Goal: Information Seeking & Learning: Learn about a topic

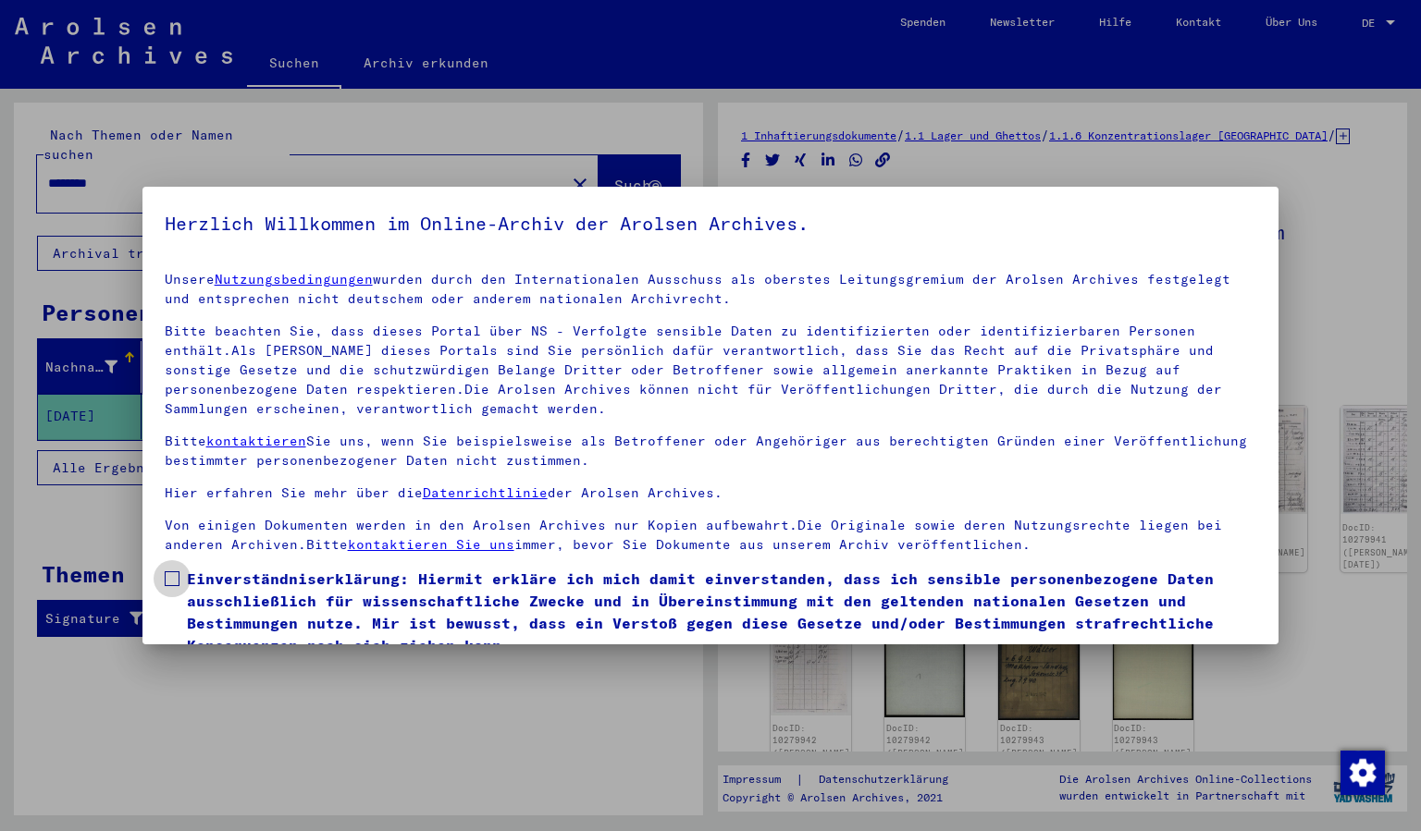
click at [172, 570] on label "Einverständniserklärung: Hiermit erkläre ich mich damit einverstanden, dass ich…" at bounding box center [711, 612] width 1092 height 89
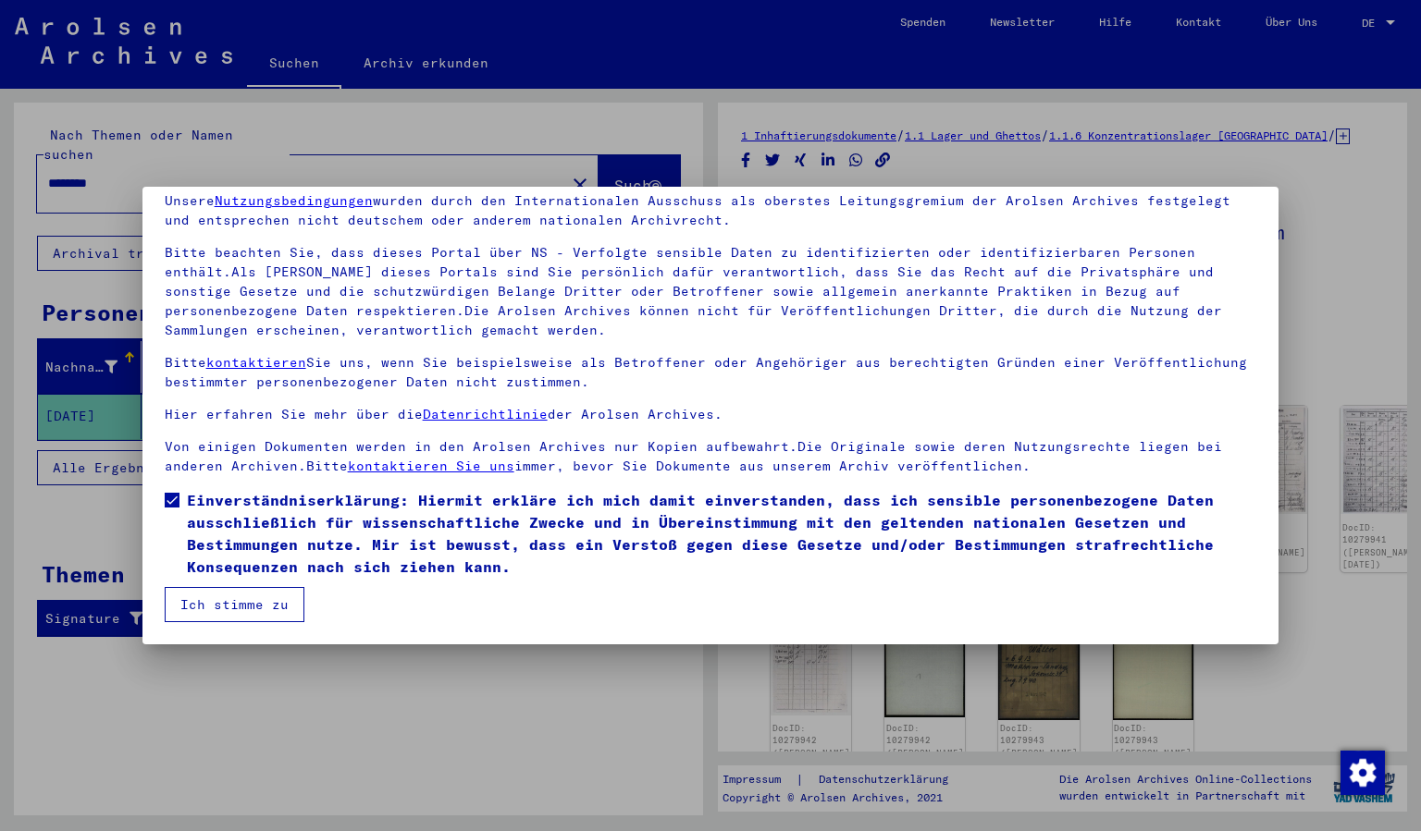
click at [225, 599] on button "Ich stimme zu" at bounding box center [235, 604] width 140 height 35
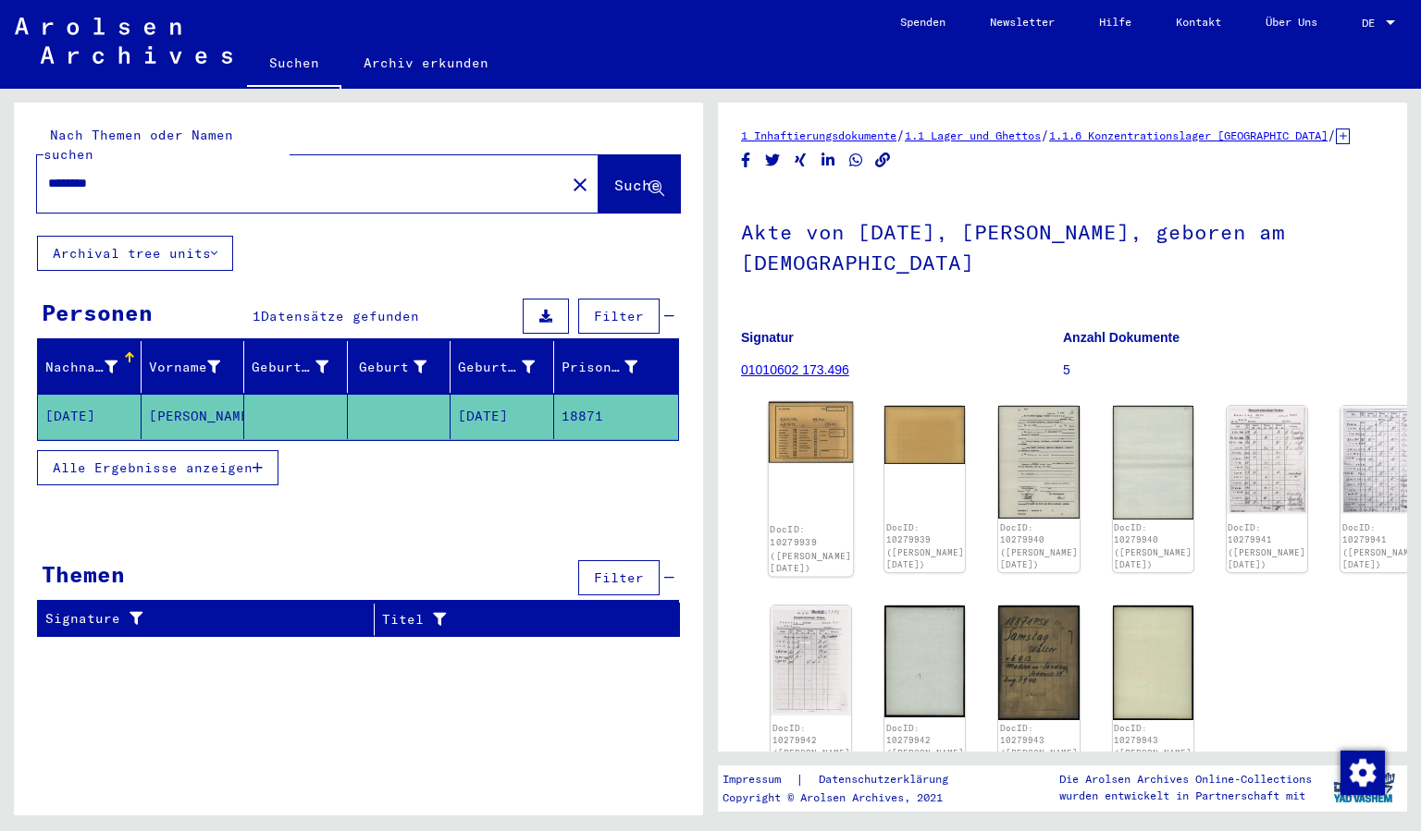
click at [792, 402] on img at bounding box center [811, 432] width 85 height 61
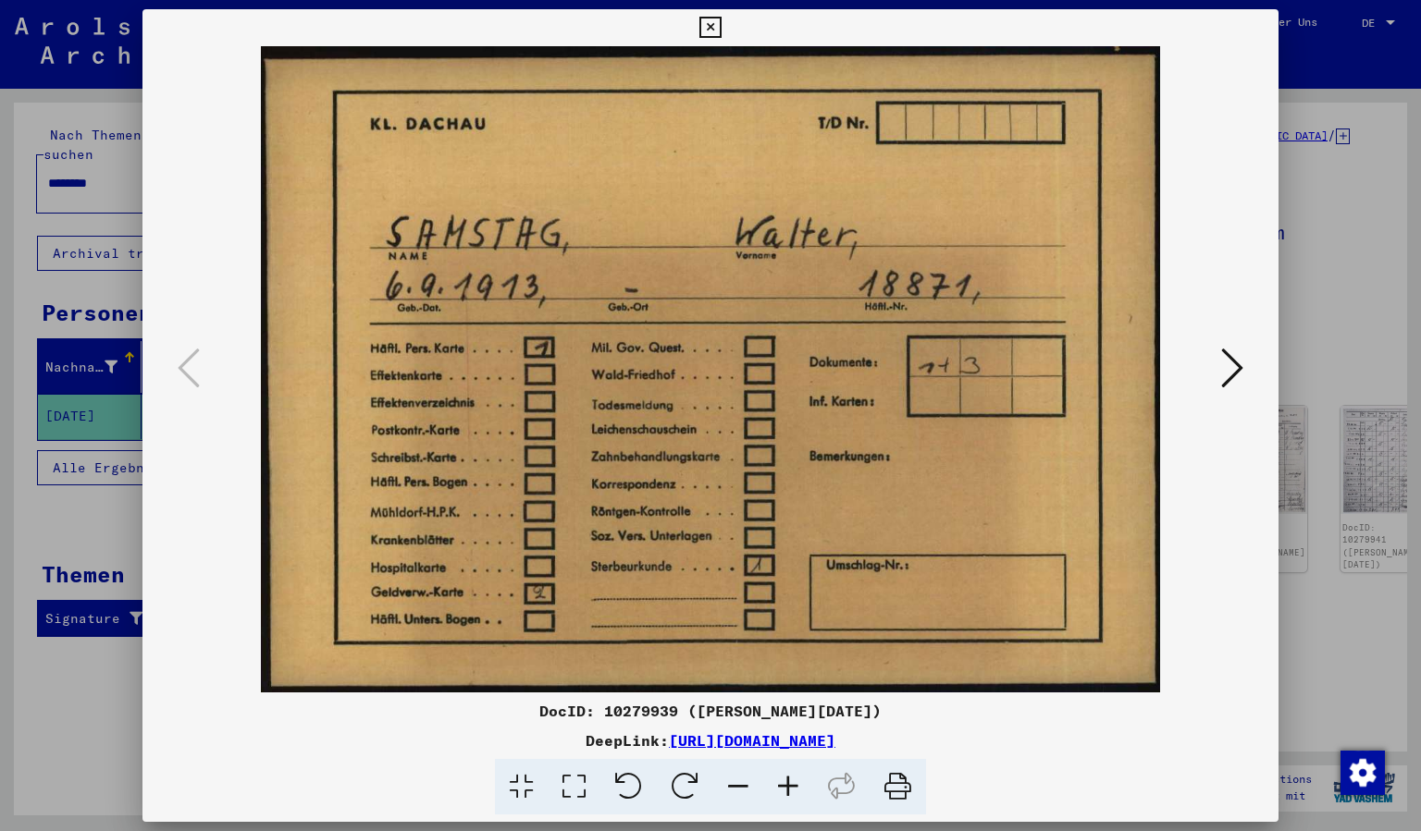
drag, startPoint x: 699, startPoint y: 719, endPoint x: 630, endPoint y: 708, distance: 70.1
click at [630, 708] on div "DocID: 10279939 ([PERSON_NAME][DATE])" at bounding box center [710, 711] width 1137 height 22
copy div "10279939"
click at [707, 29] on icon at bounding box center [709, 28] width 21 height 22
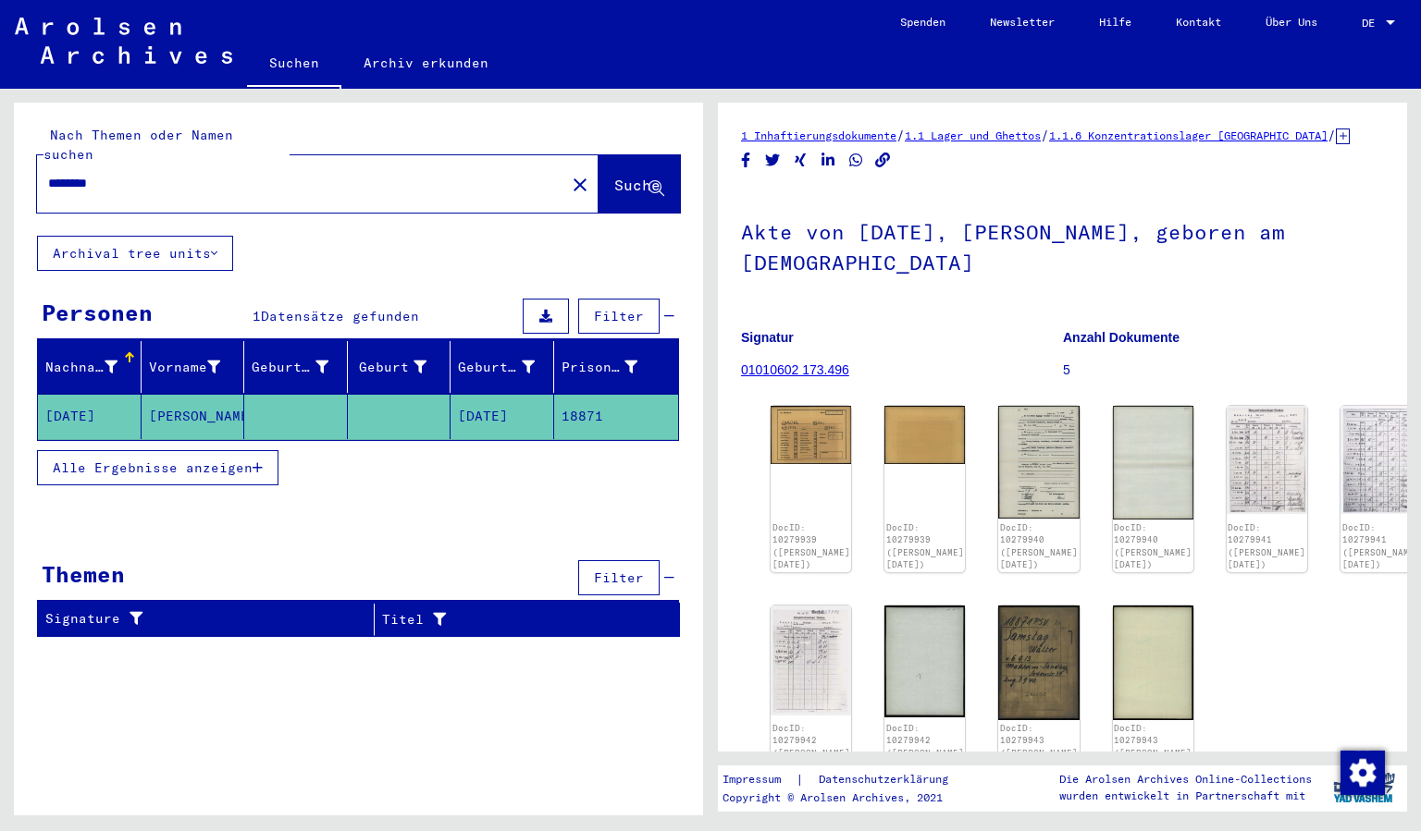
click at [794, 363] on link "01010602 173.496" at bounding box center [795, 370] width 108 height 15
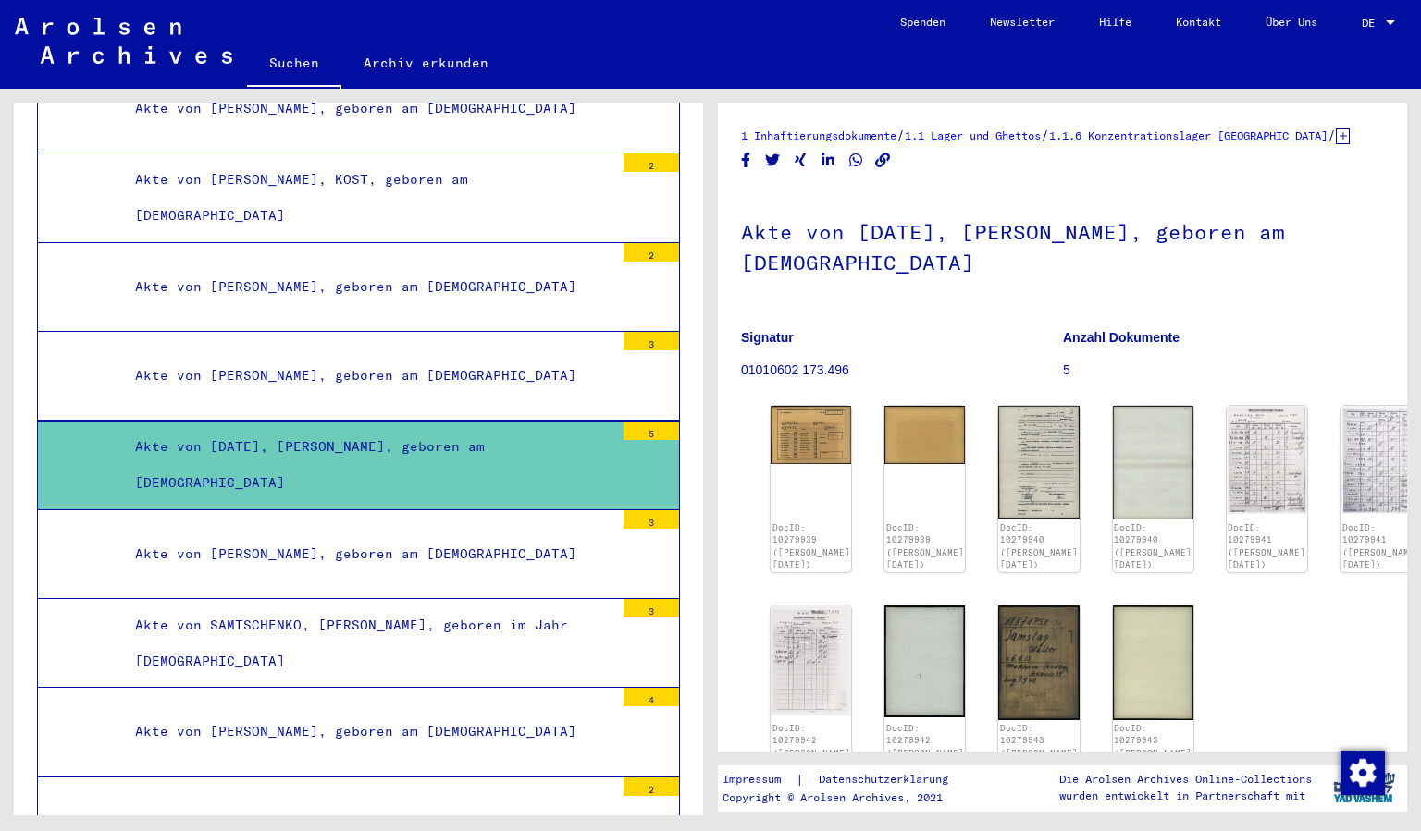
click at [1274, 136] on link "1.1.6 Konzentrationslager [GEOGRAPHIC_DATA]" at bounding box center [1188, 136] width 278 height 14
click at [1292, 135] on link "1.1.6 Konzentrationslager [GEOGRAPHIC_DATA]" at bounding box center [1188, 136] width 278 height 14
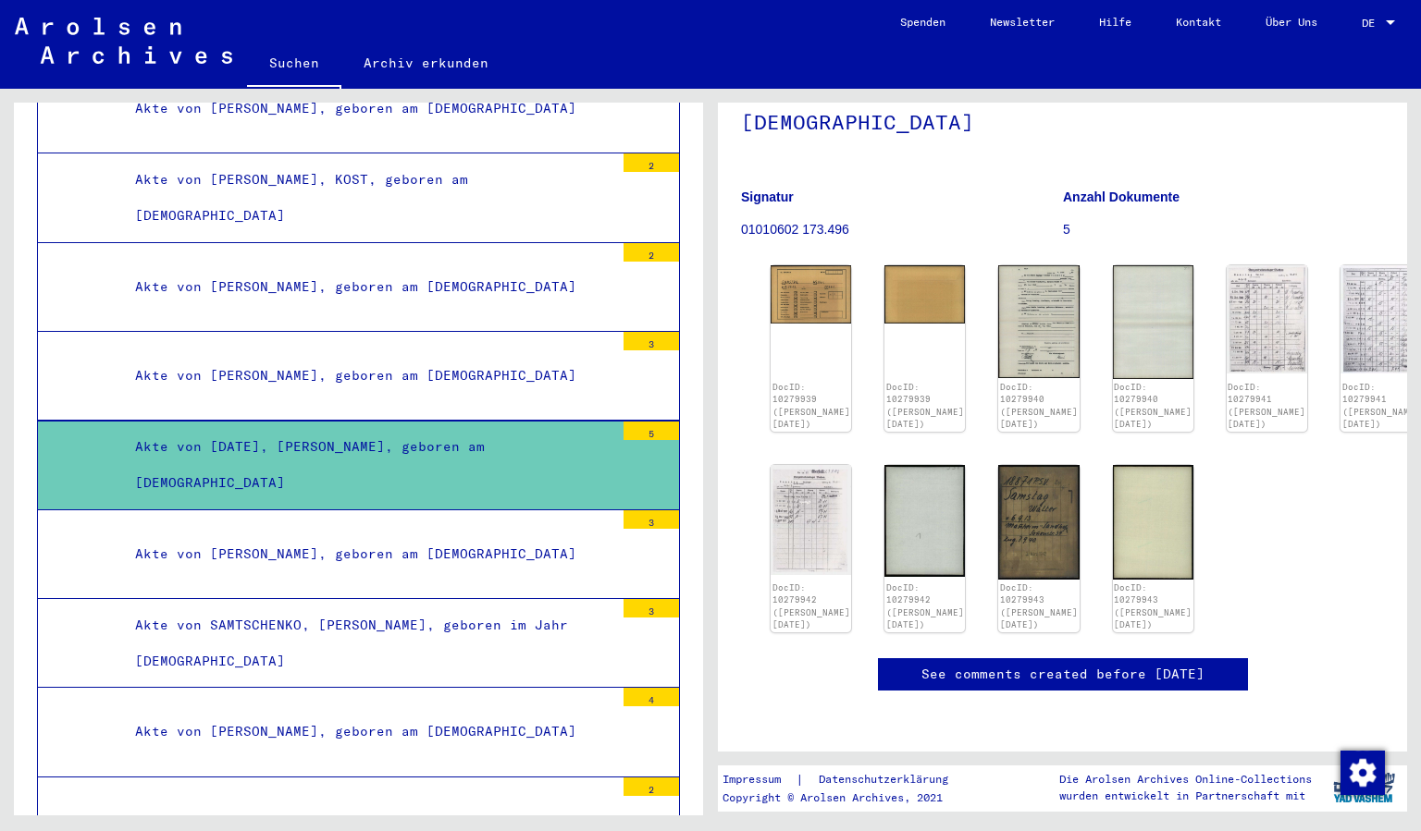
scroll to position [92, 0]
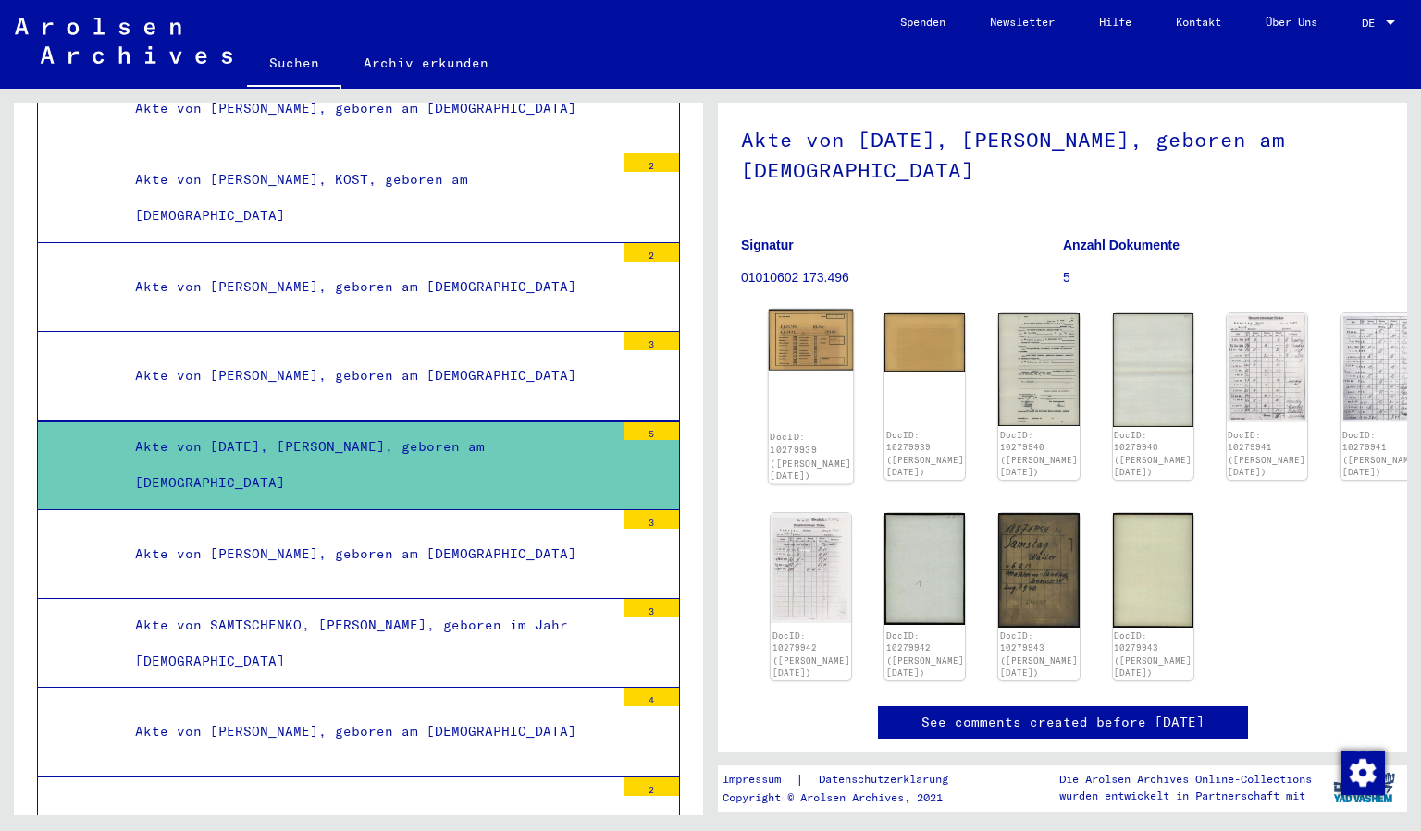
click at [802, 310] on img at bounding box center [811, 340] width 85 height 61
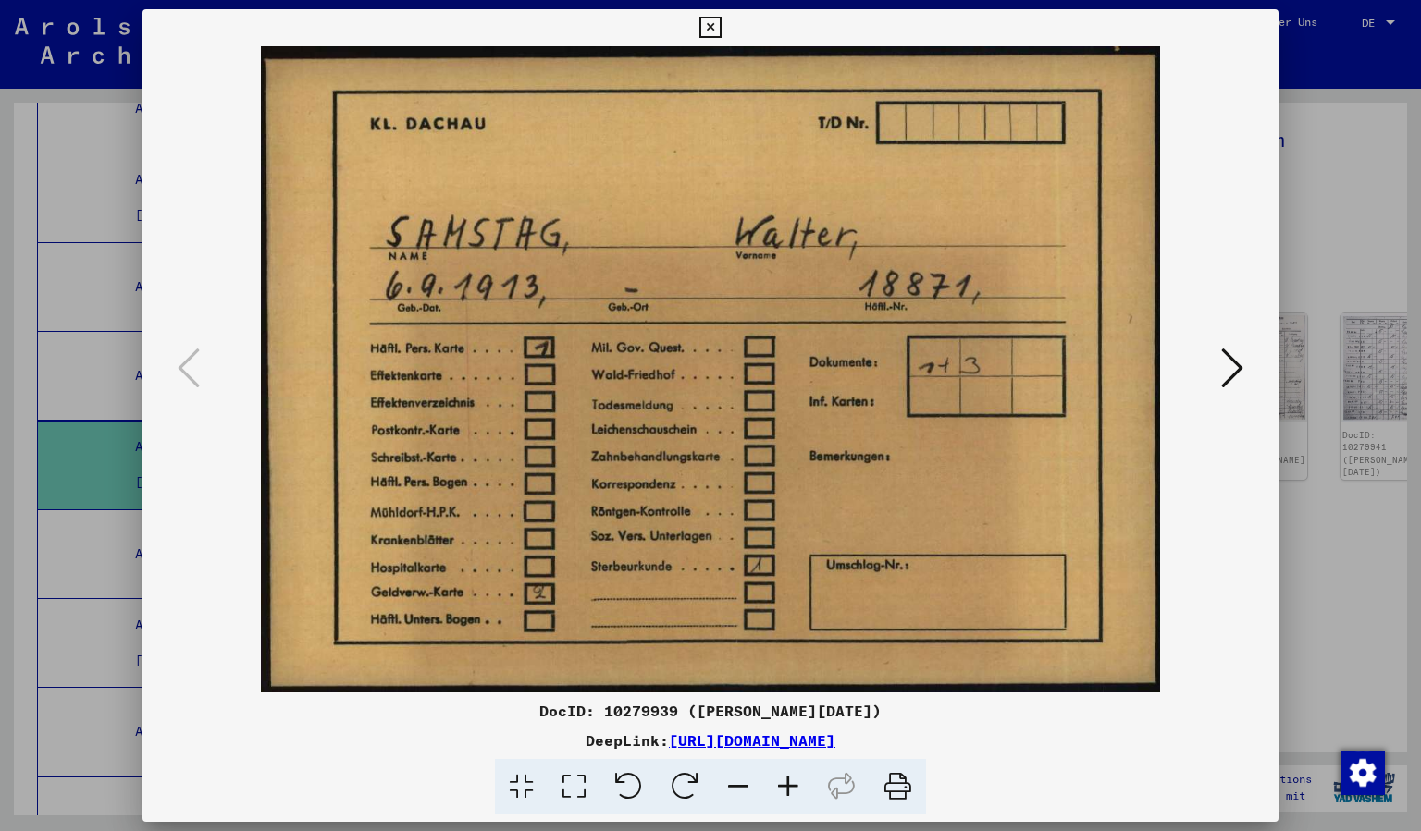
click at [1238, 371] on icon at bounding box center [1232, 368] width 22 height 44
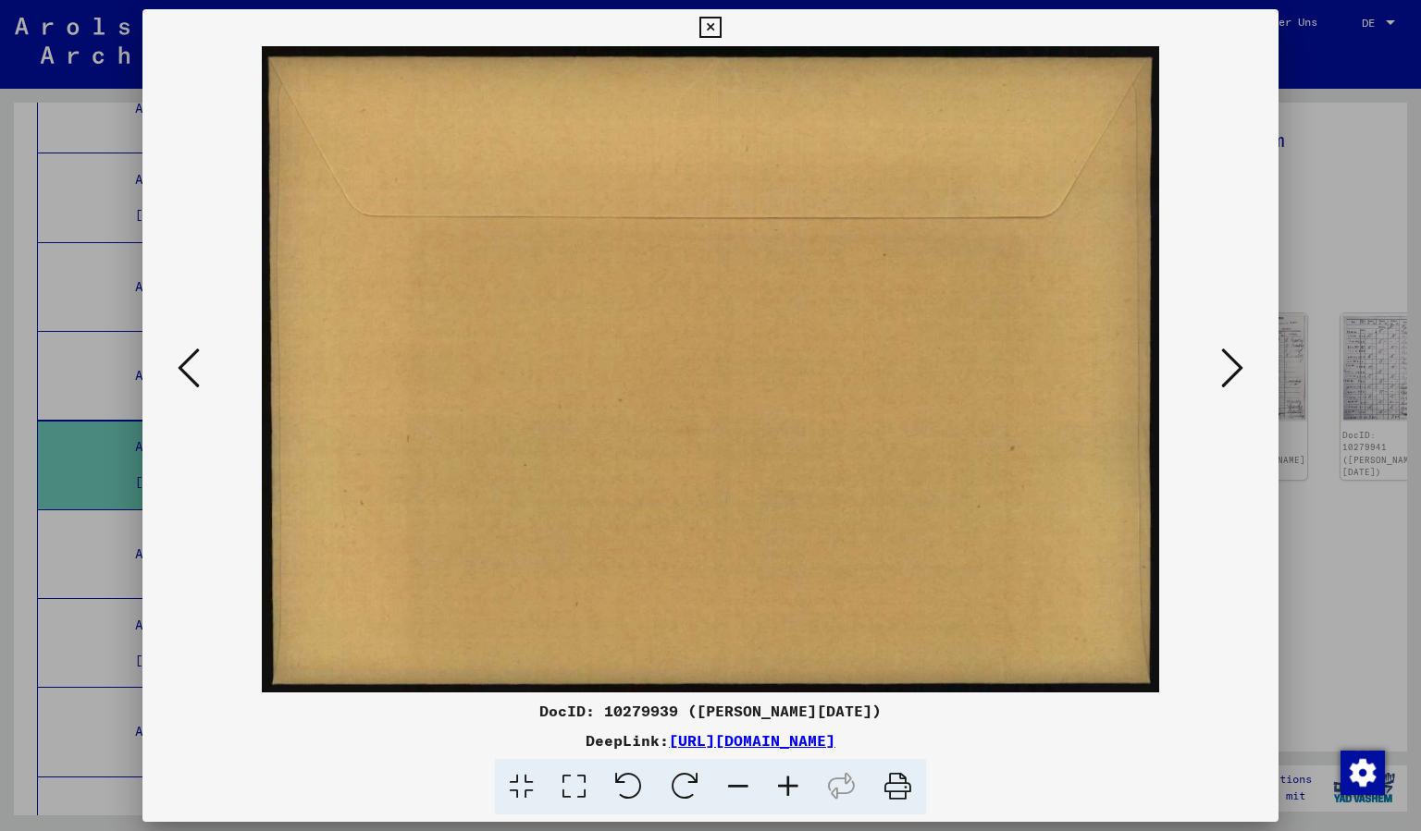
click at [1238, 371] on icon at bounding box center [1232, 368] width 22 height 44
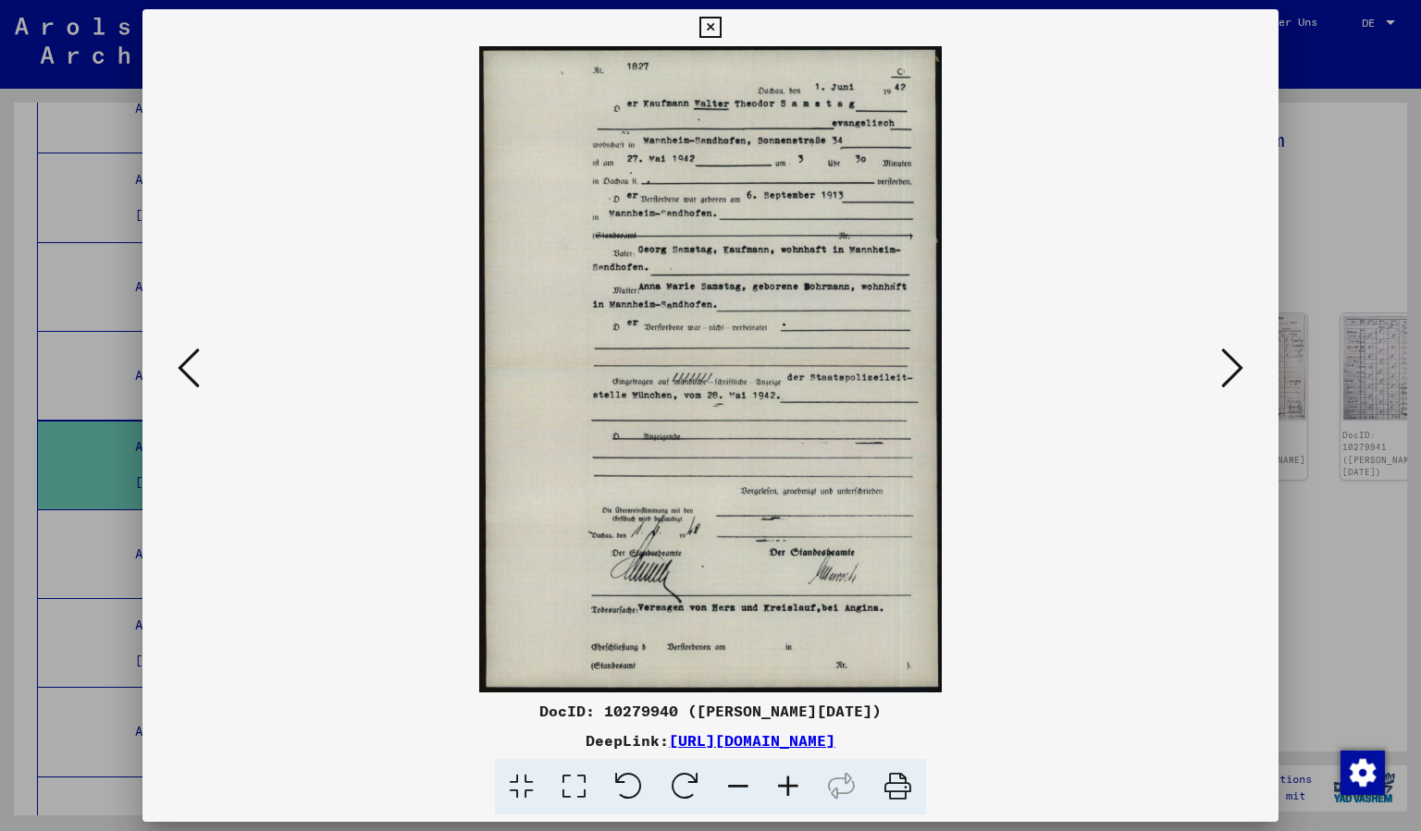
click at [1246, 366] on button at bounding box center [1231, 369] width 33 height 53
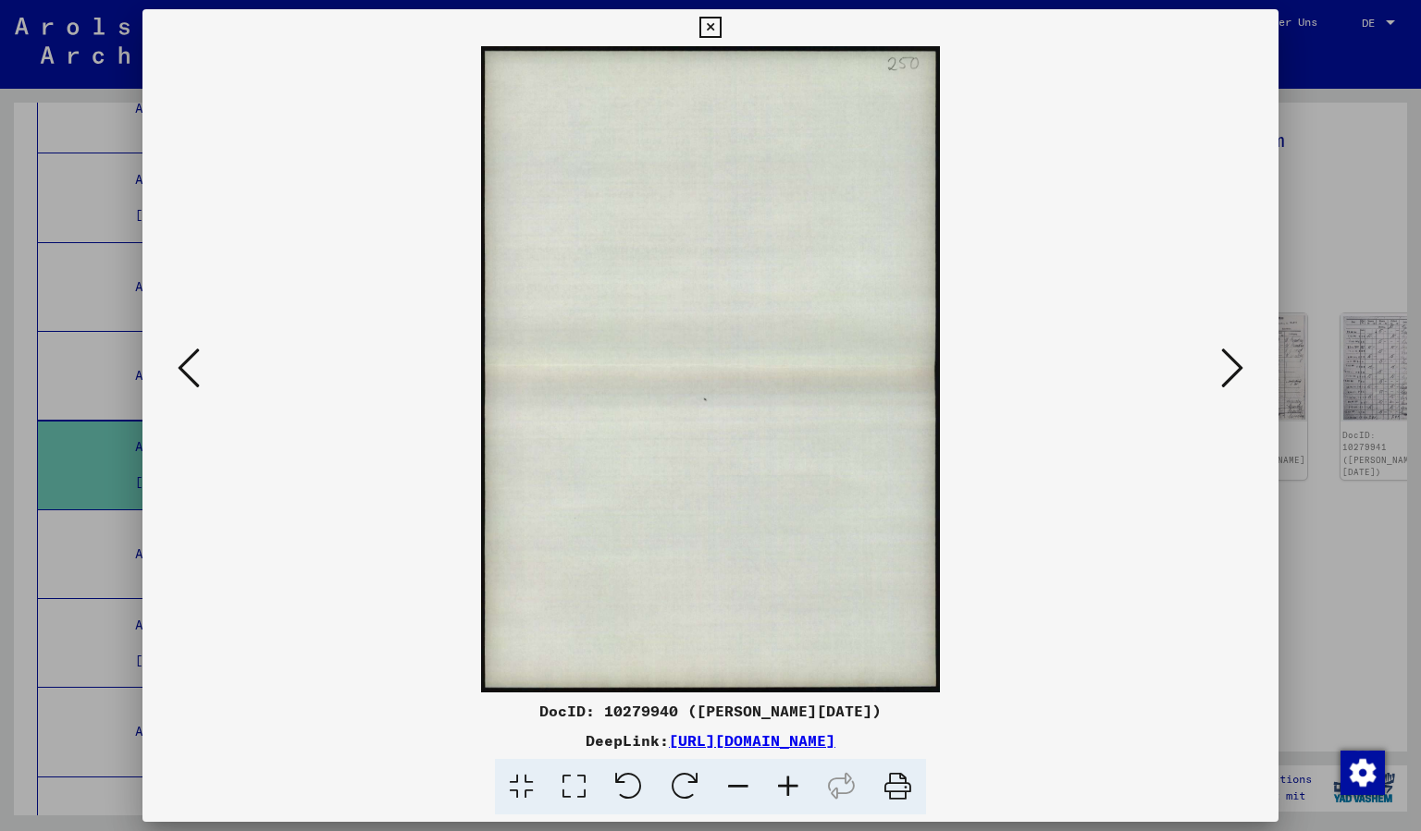
click at [1228, 366] on icon at bounding box center [1232, 368] width 22 height 44
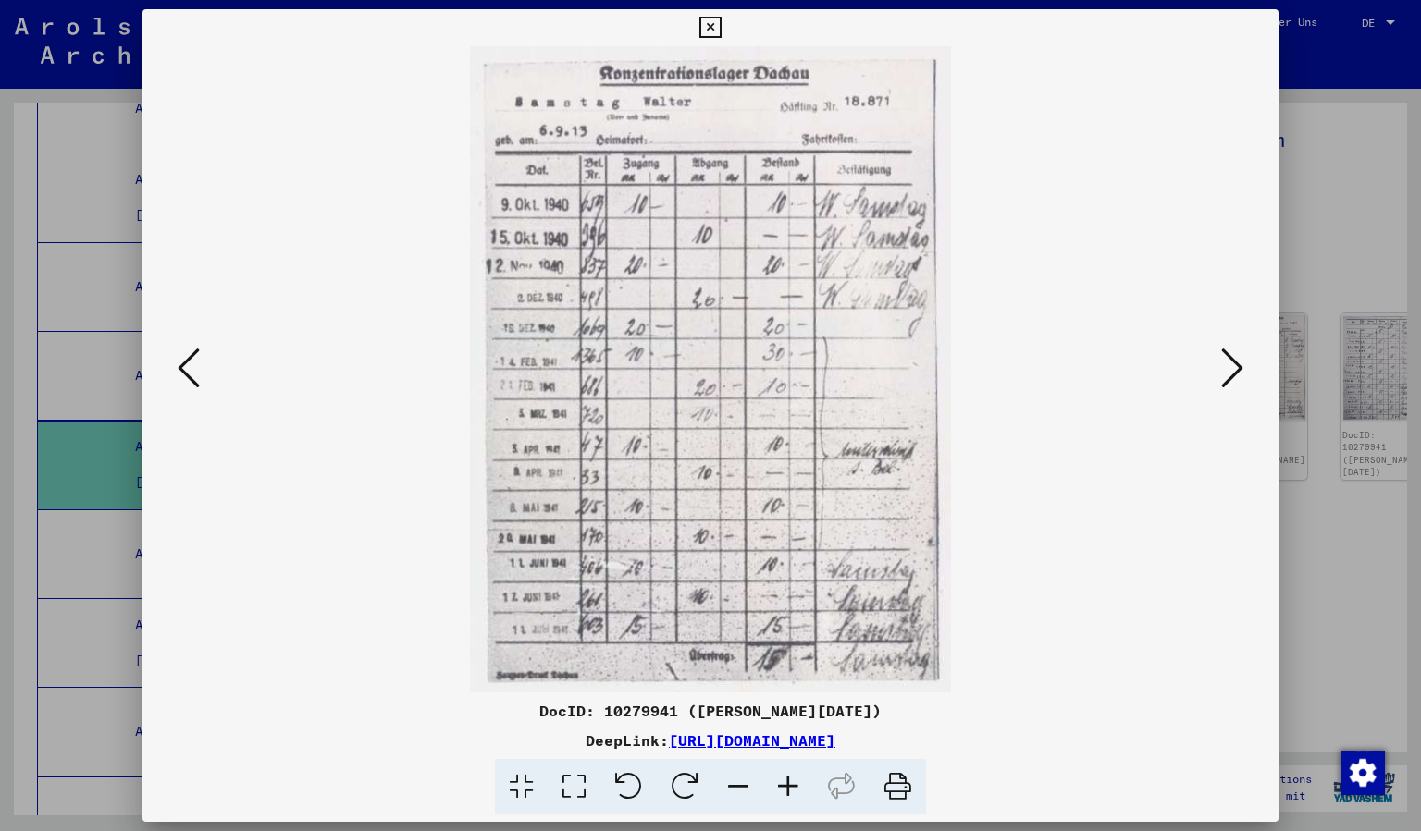
click at [1234, 365] on icon at bounding box center [1232, 368] width 22 height 44
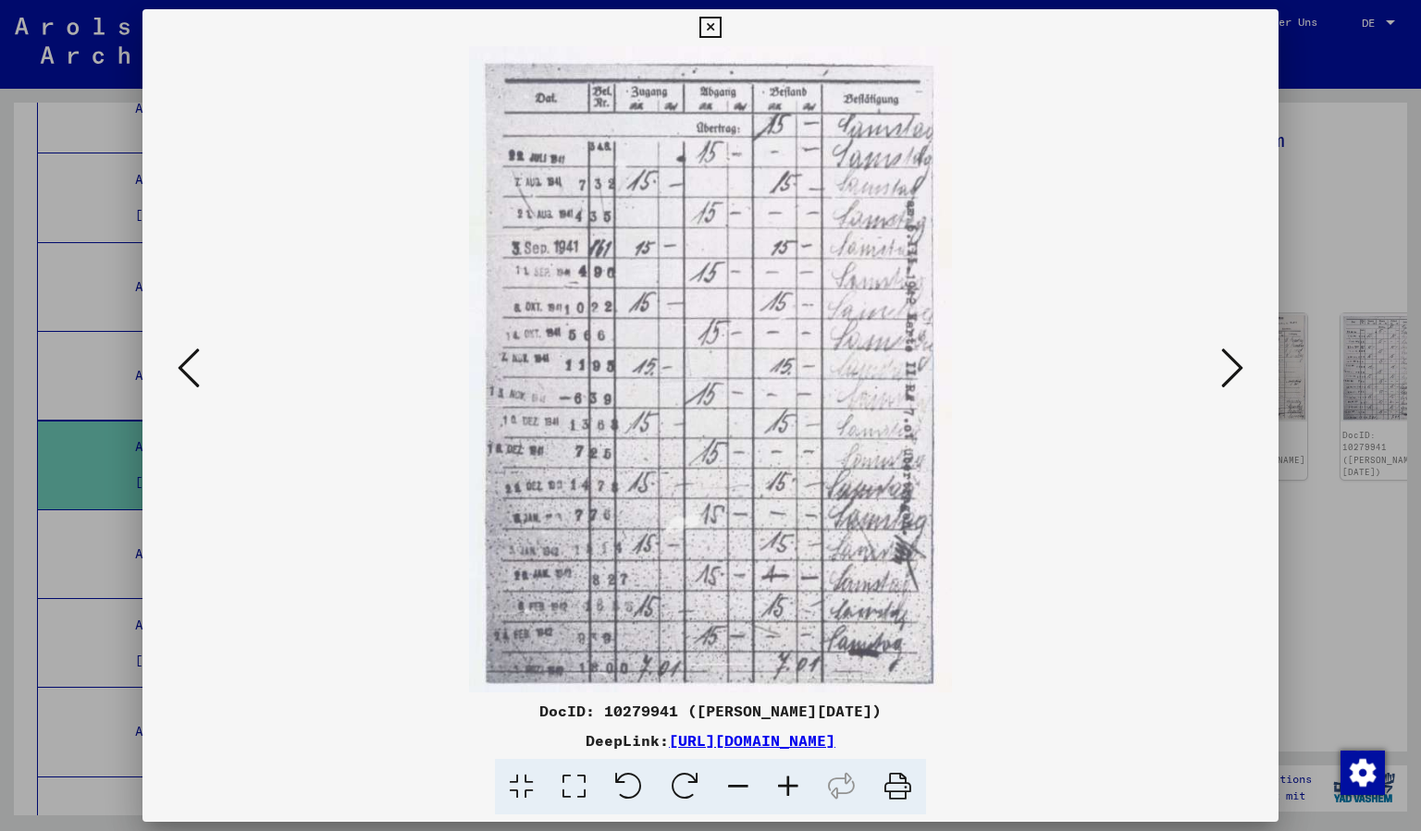
click at [1234, 365] on icon at bounding box center [1232, 368] width 22 height 44
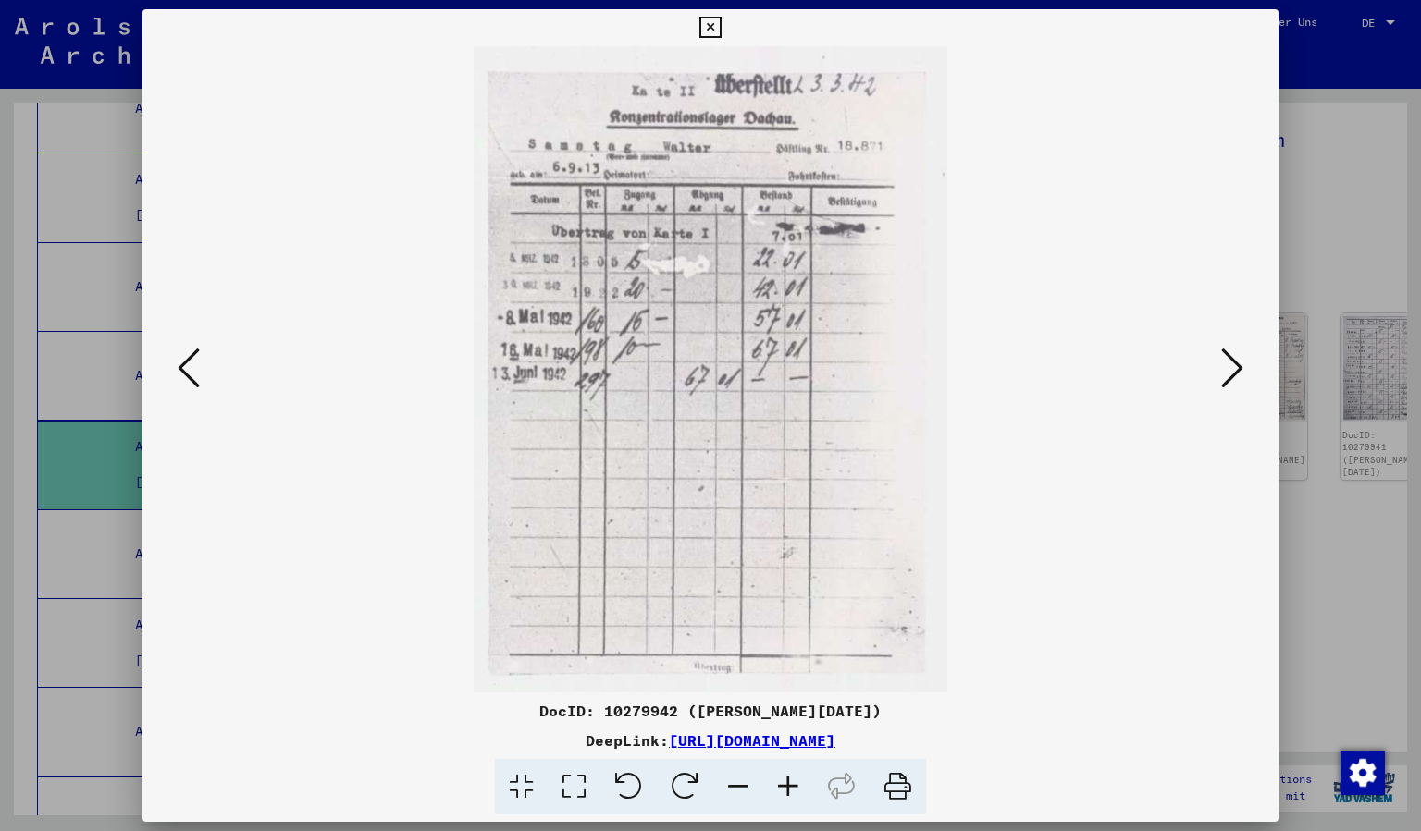
click at [1234, 365] on icon at bounding box center [1232, 368] width 22 height 44
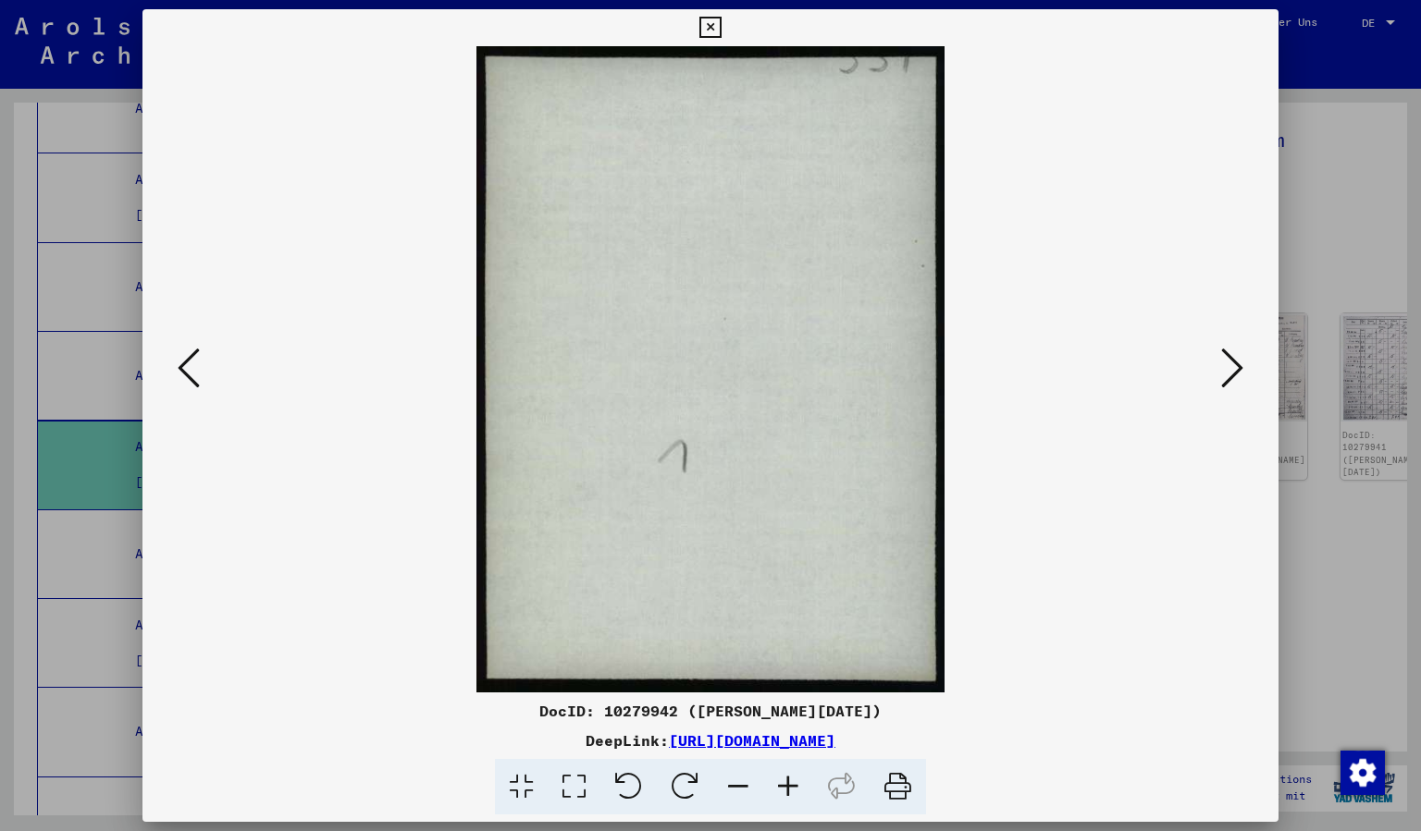
click at [1238, 366] on icon at bounding box center [1232, 368] width 22 height 44
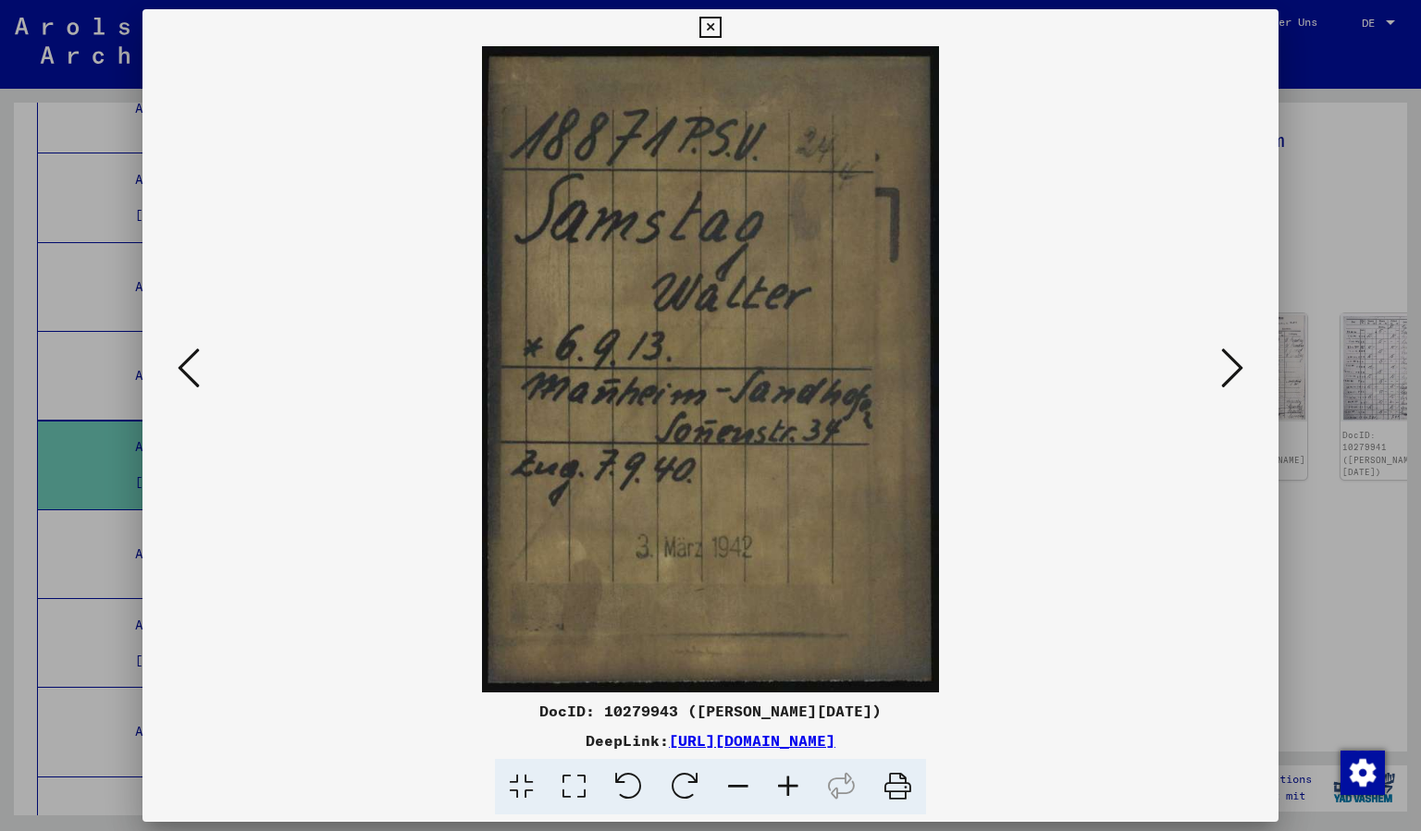
click at [1237, 366] on icon at bounding box center [1232, 368] width 22 height 44
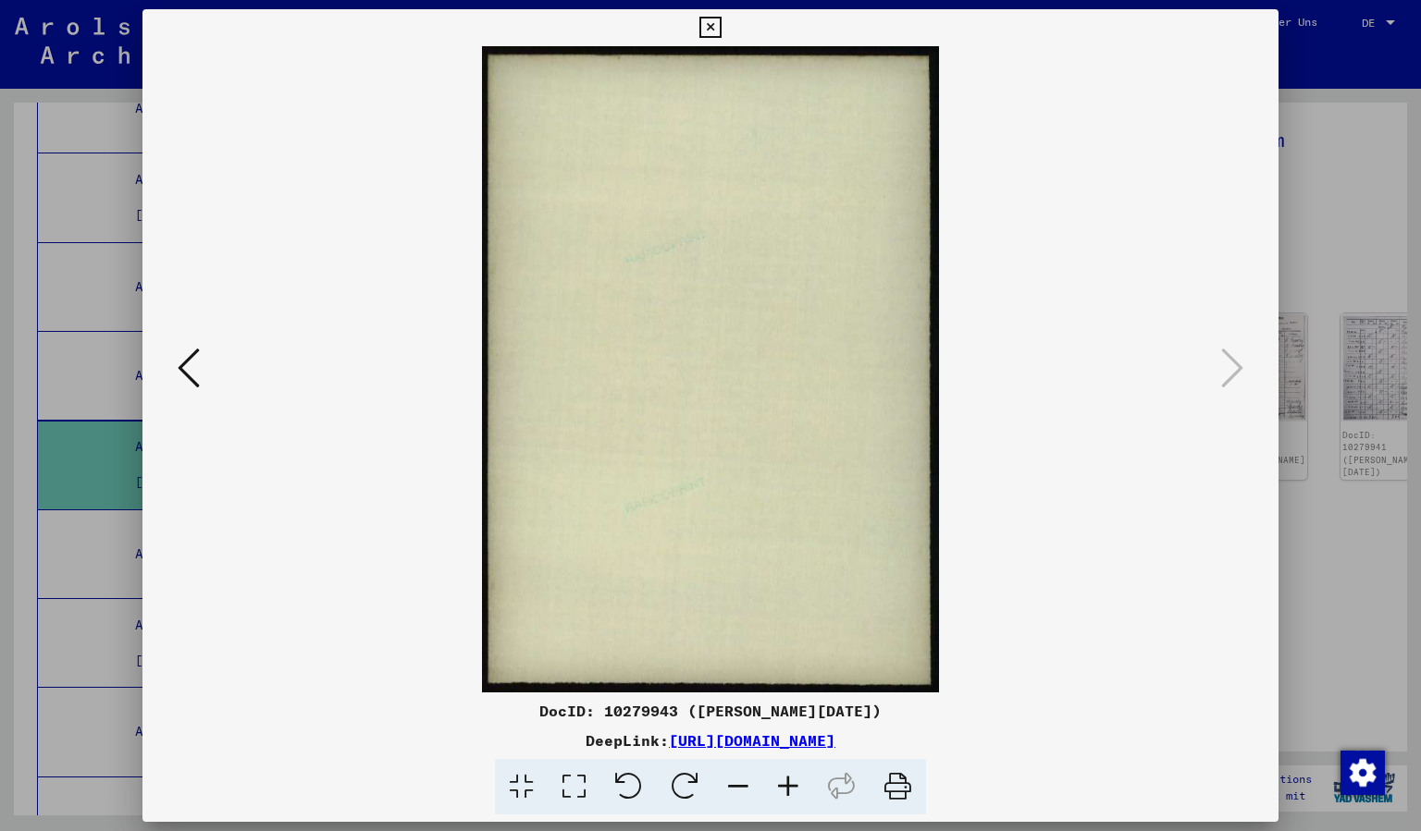
click at [180, 369] on icon at bounding box center [189, 368] width 22 height 44
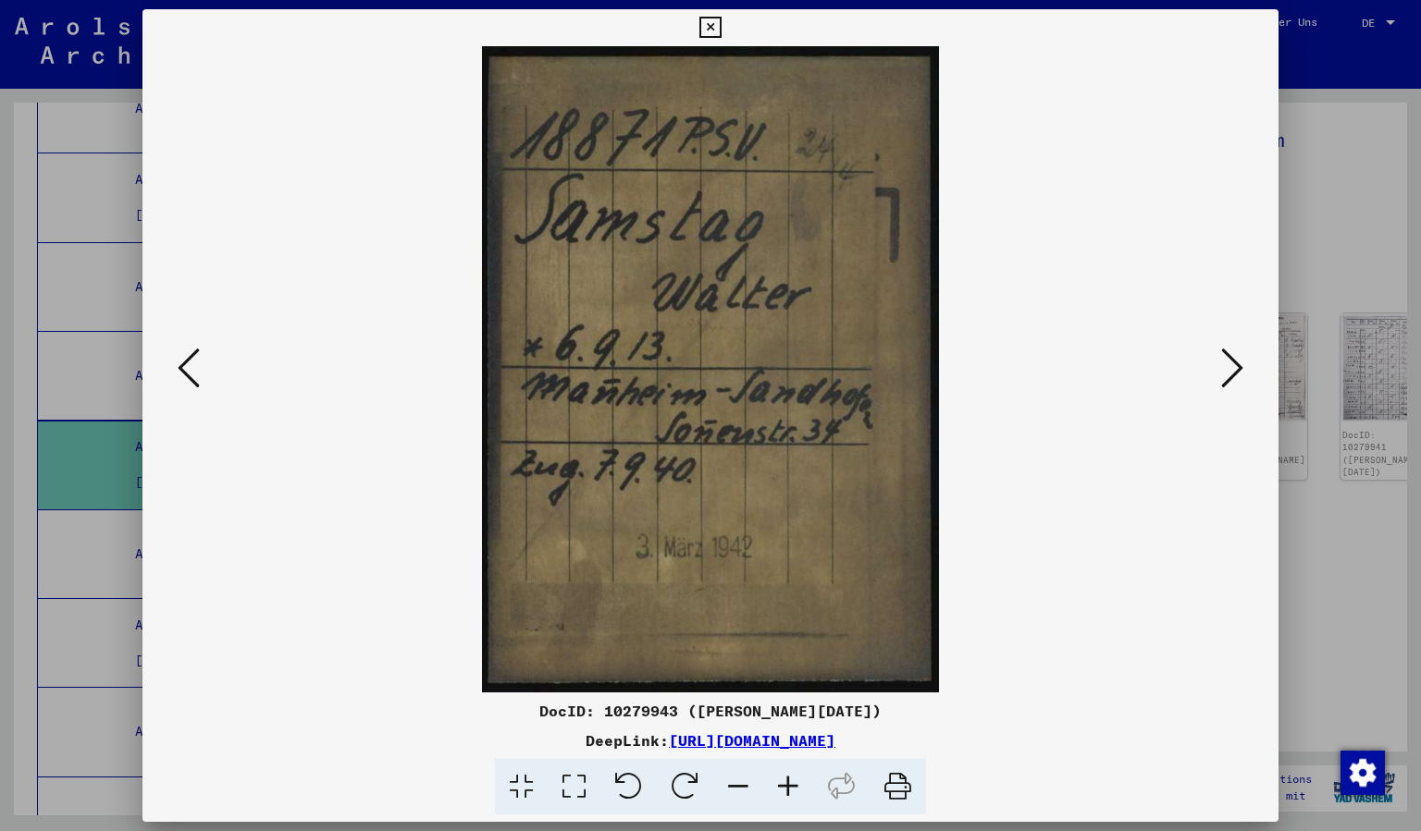
click at [180, 369] on icon at bounding box center [189, 368] width 22 height 44
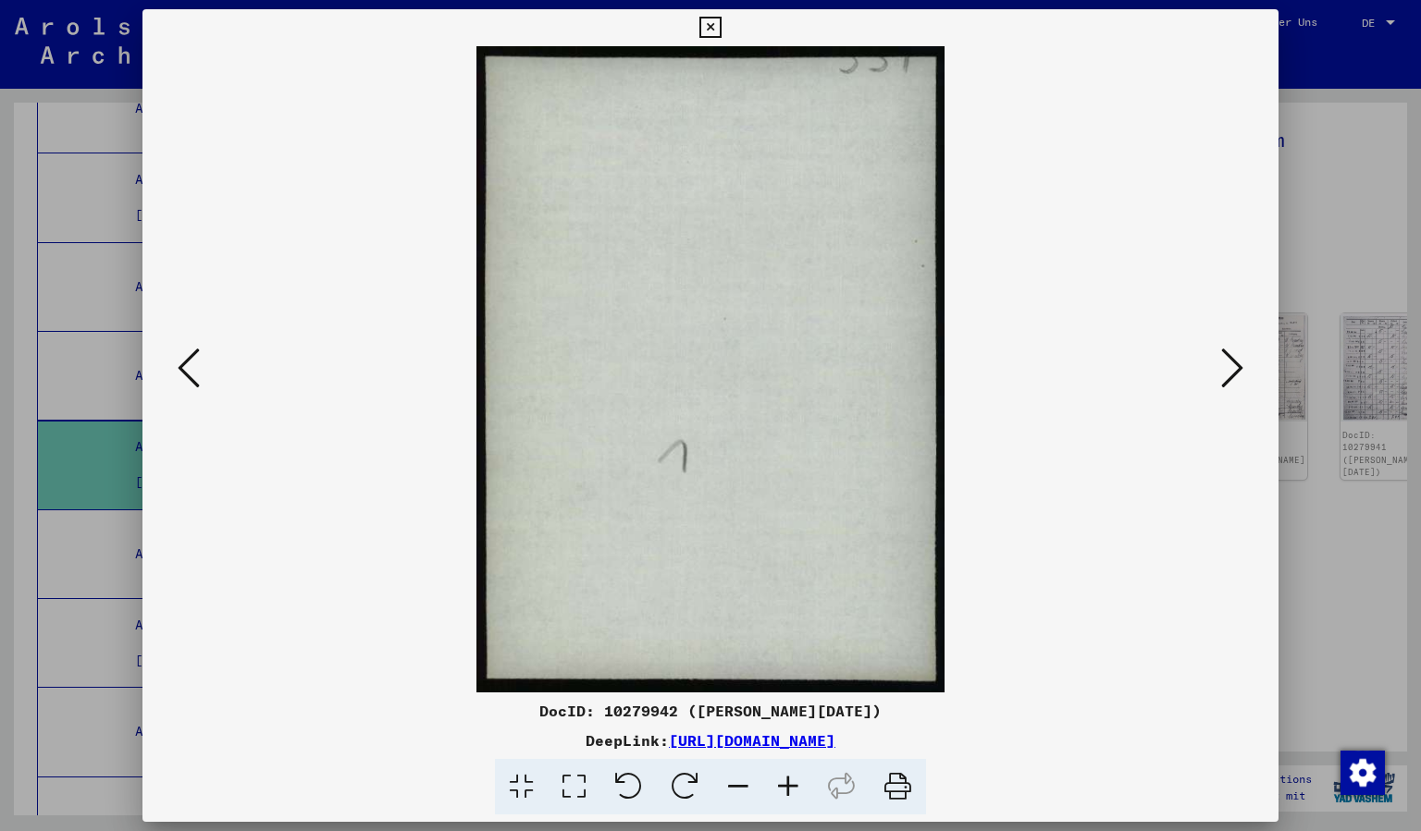
click at [180, 369] on icon at bounding box center [189, 368] width 22 height 44
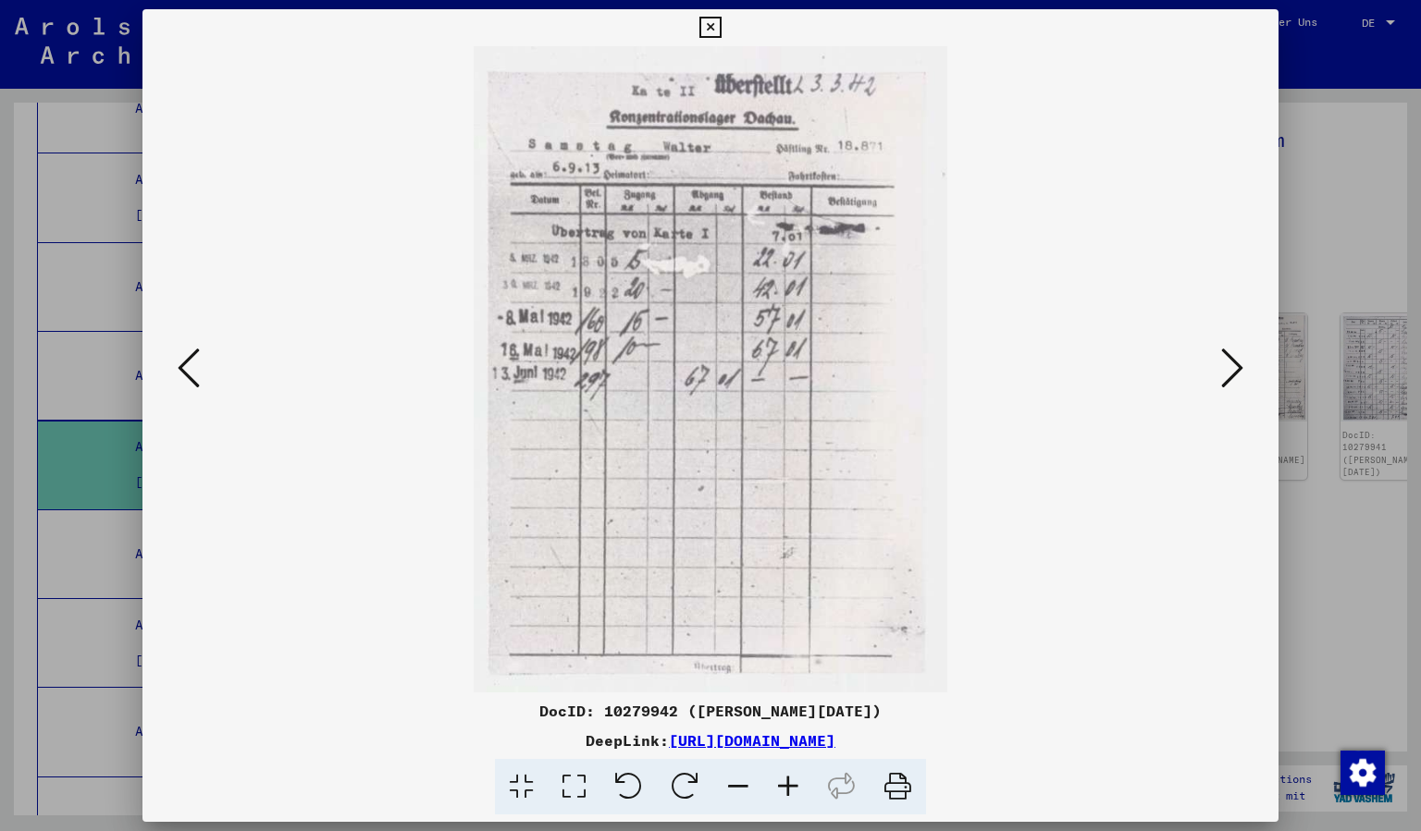
click at [180, 369] on icon at bounding box center [189, 368] width 22 height 44
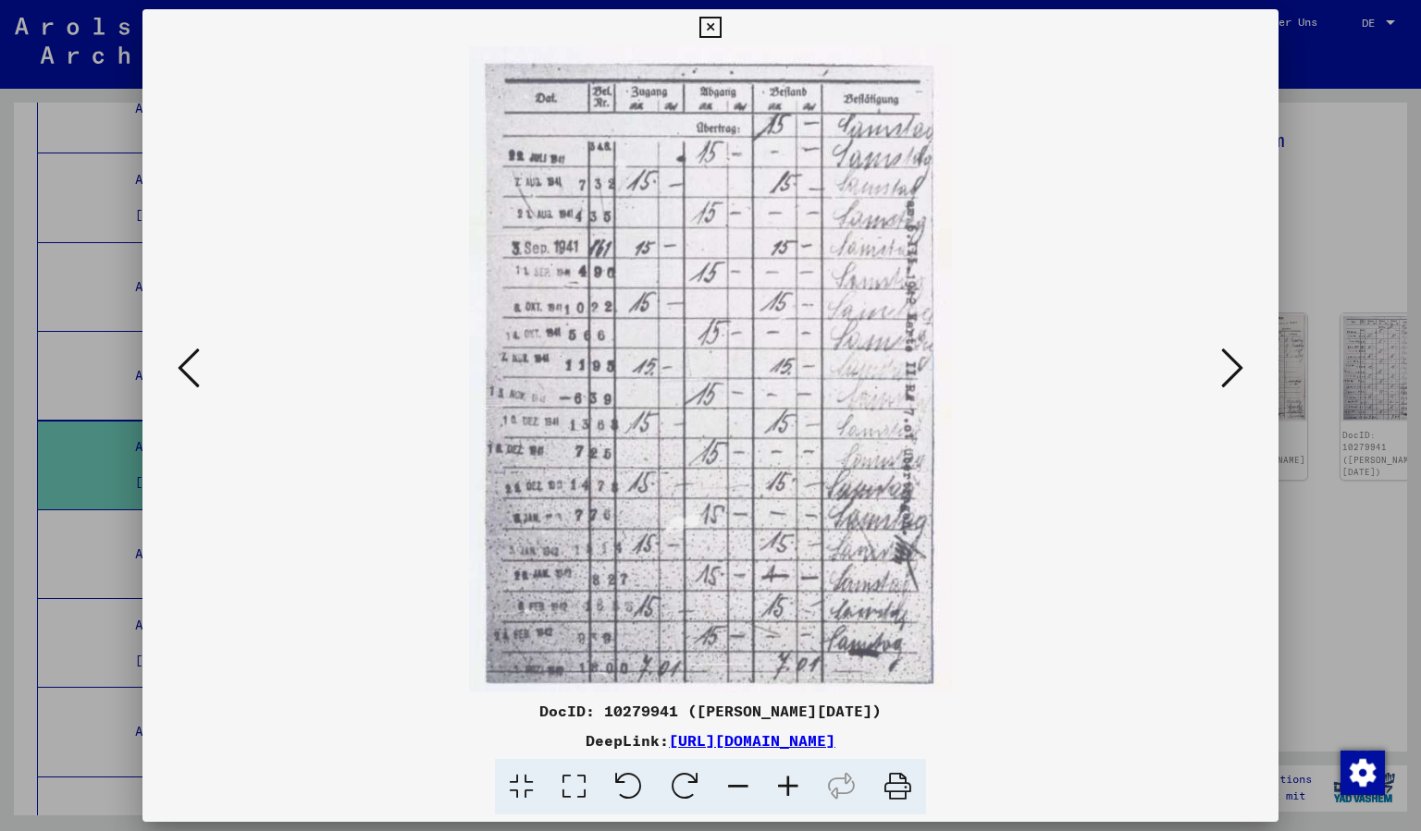
click at [180, 369] on icon at bounding box center [189, 368] width 22 height 44
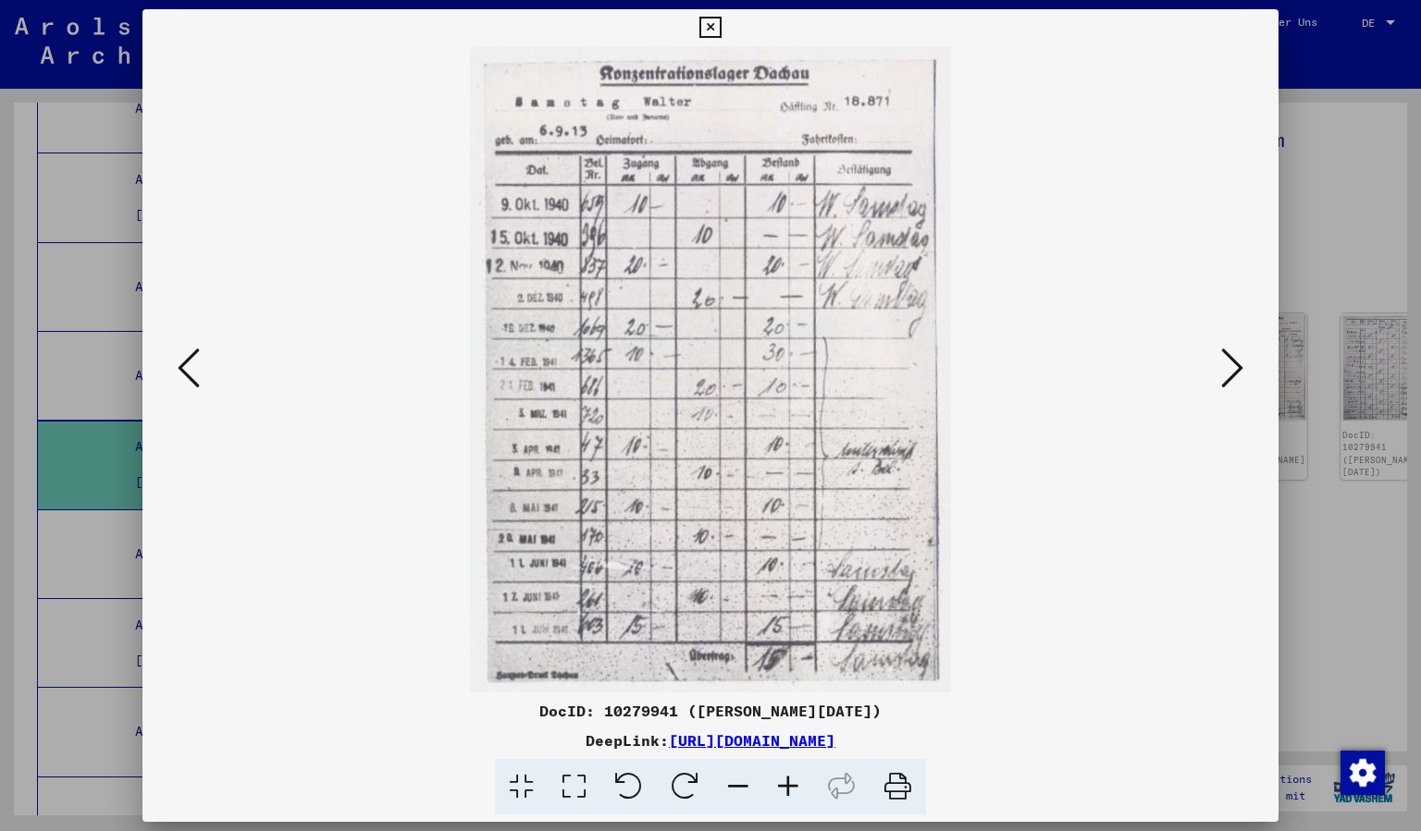
click at [183, 361] on icon at bounding box center [189, 368] width 22 height 44
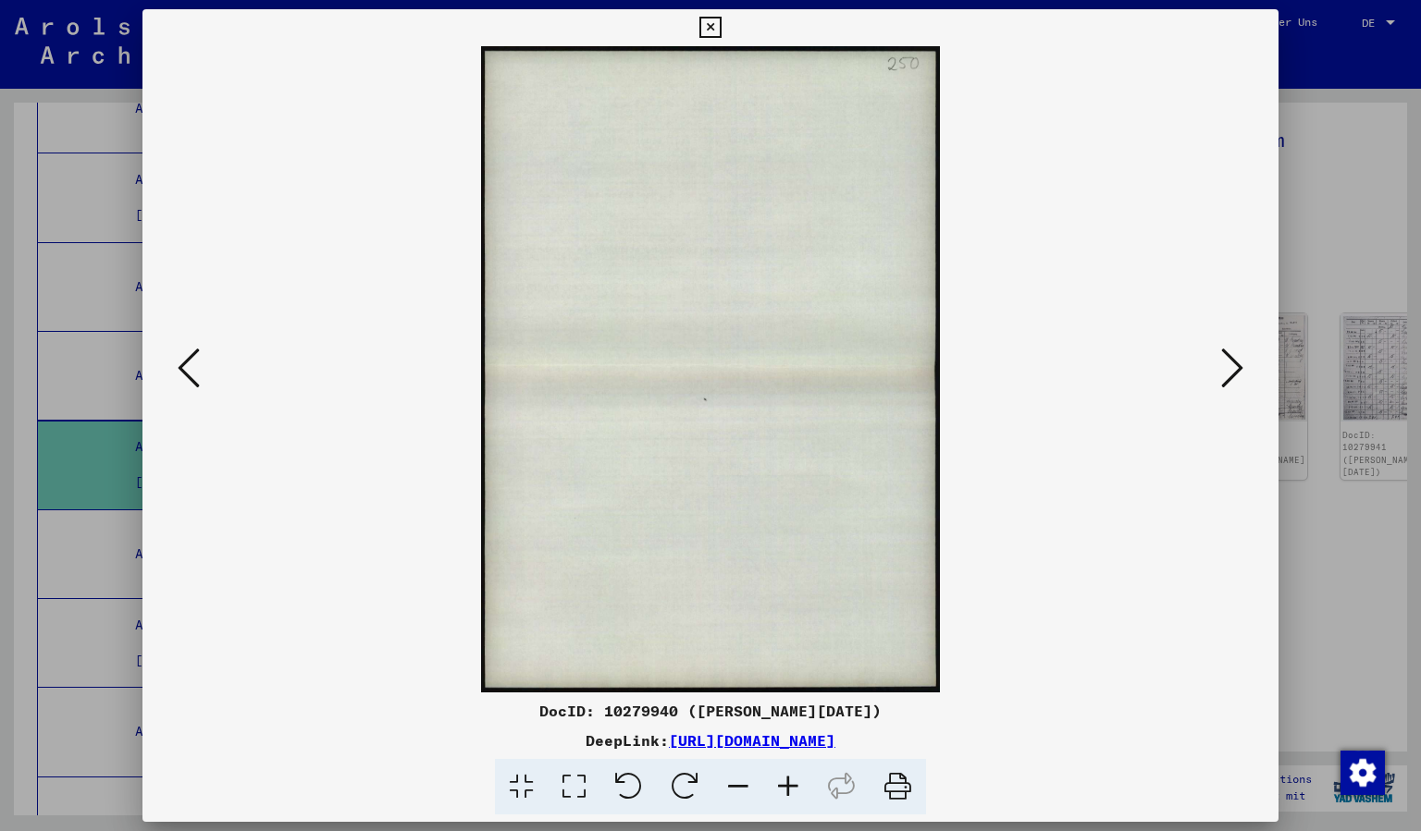
click at [183, 361] on icon at bounding box center [189, 368] width 22 height 44
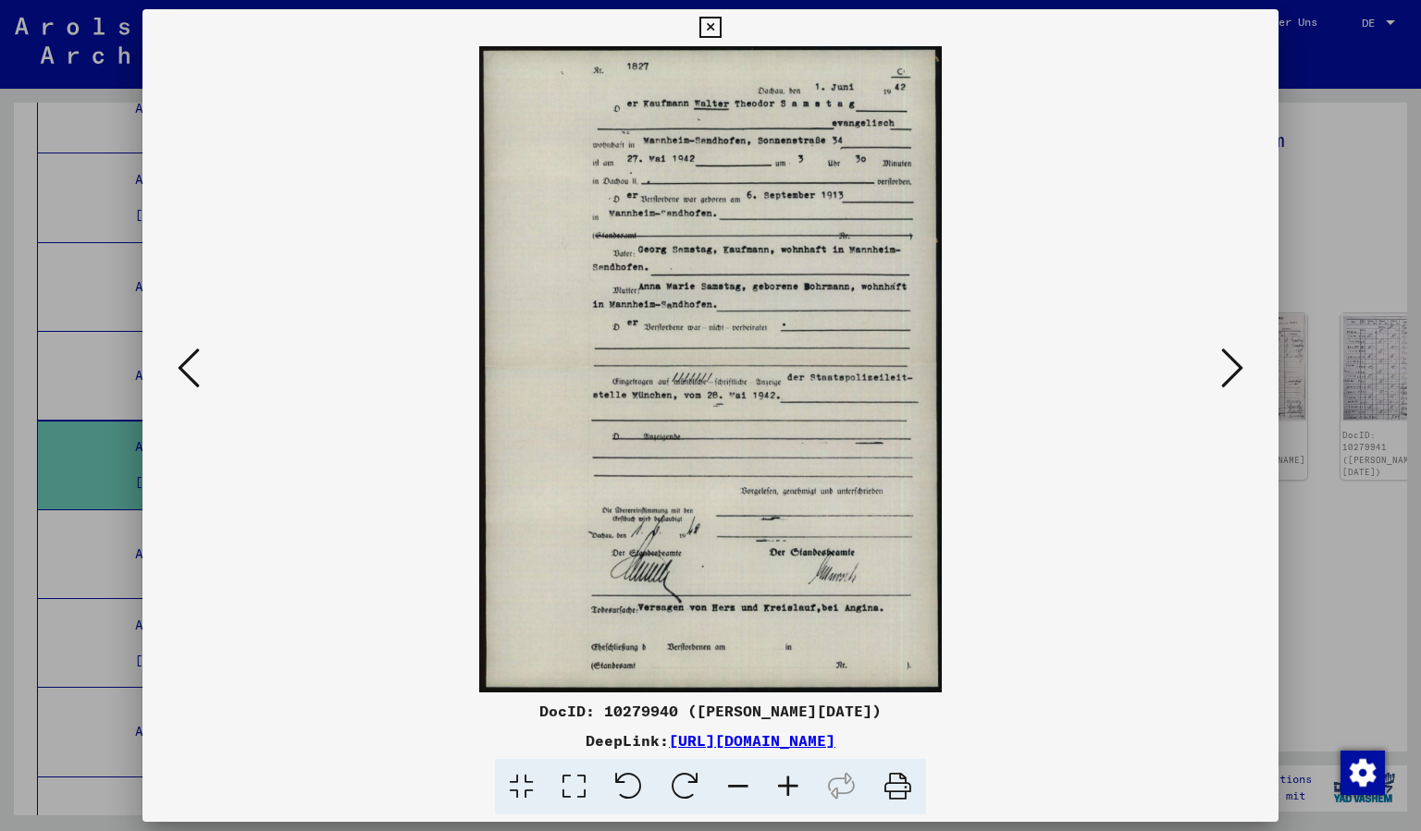
click at [188, 373] on icon at bounding box center [189, 368] width 22 height 44
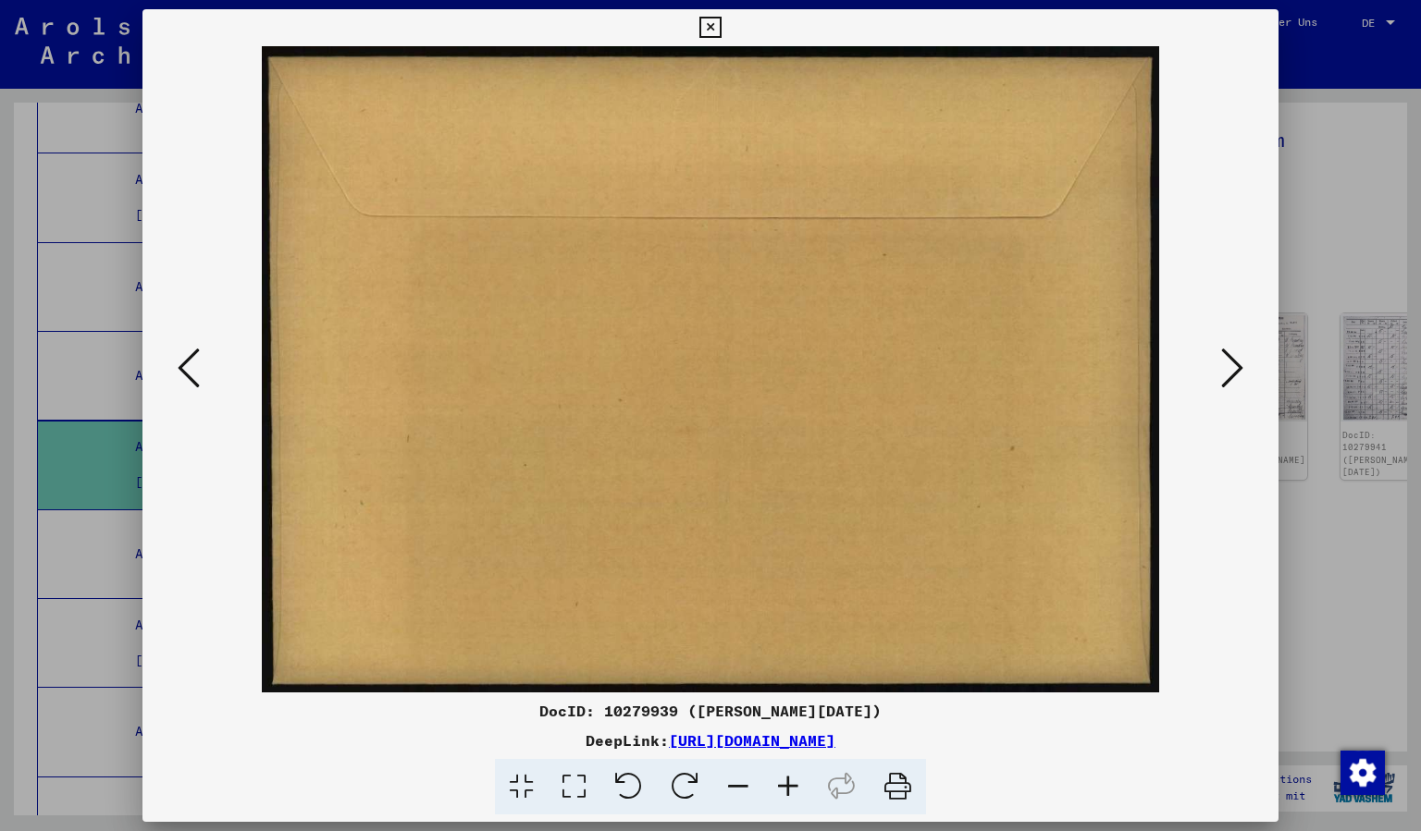
click at [188, 373] on icon at bounding box center [189, 368] width 22 height 44
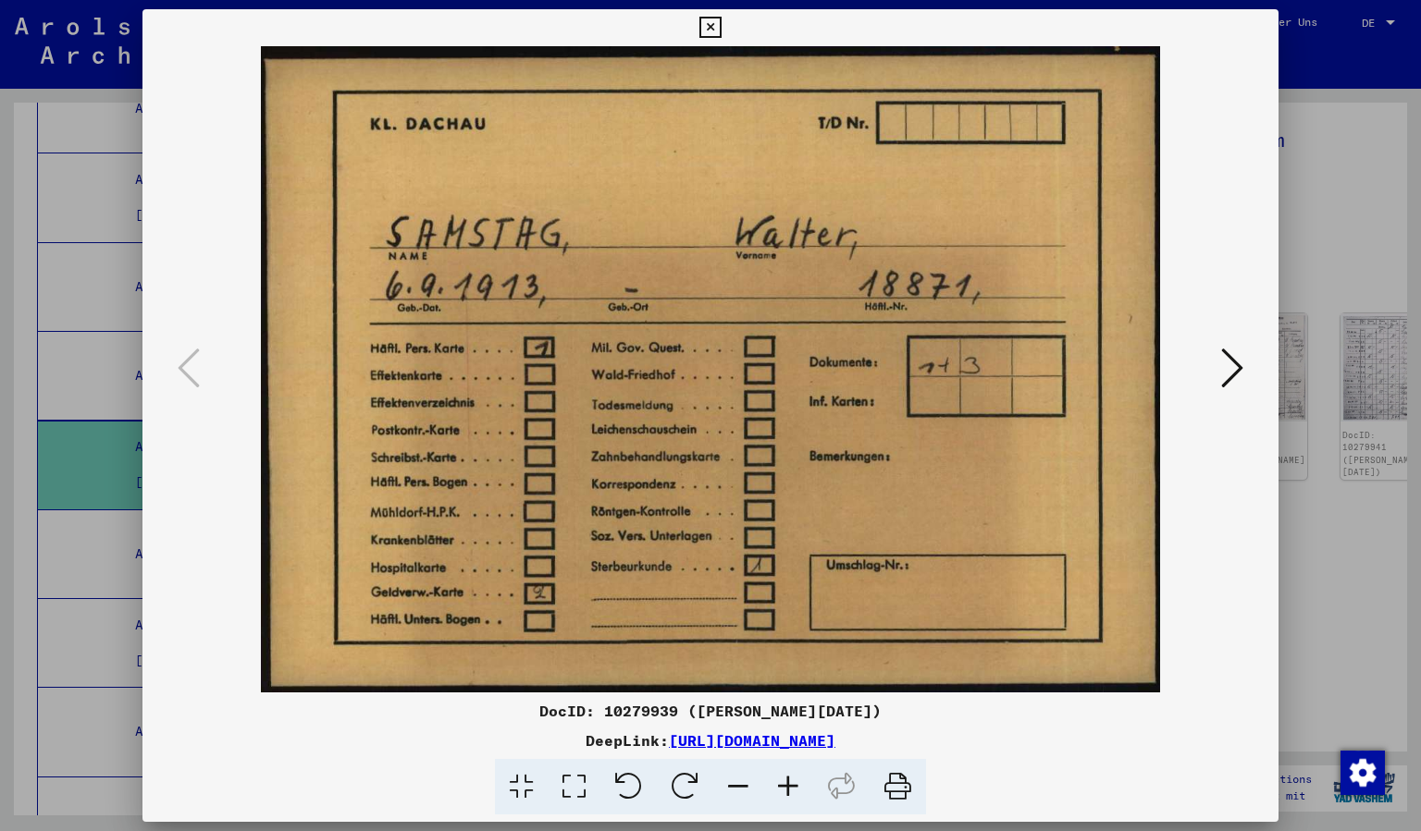
click at [1247, 363] on button at bounding box center [1231, 369] width 33 height 53
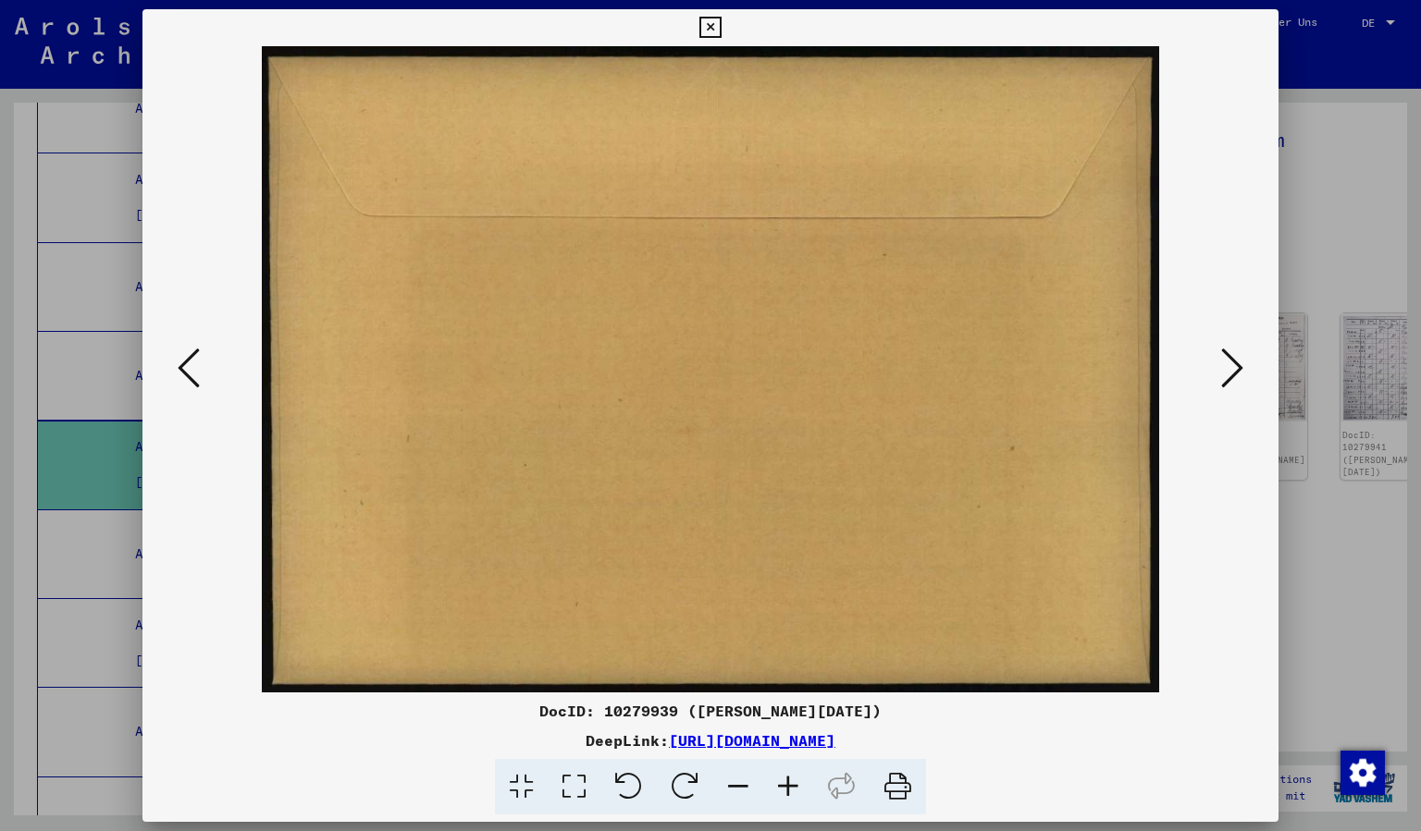
click at [1247, 363] on button at bounding box center [1231, 369] width 33 height 53
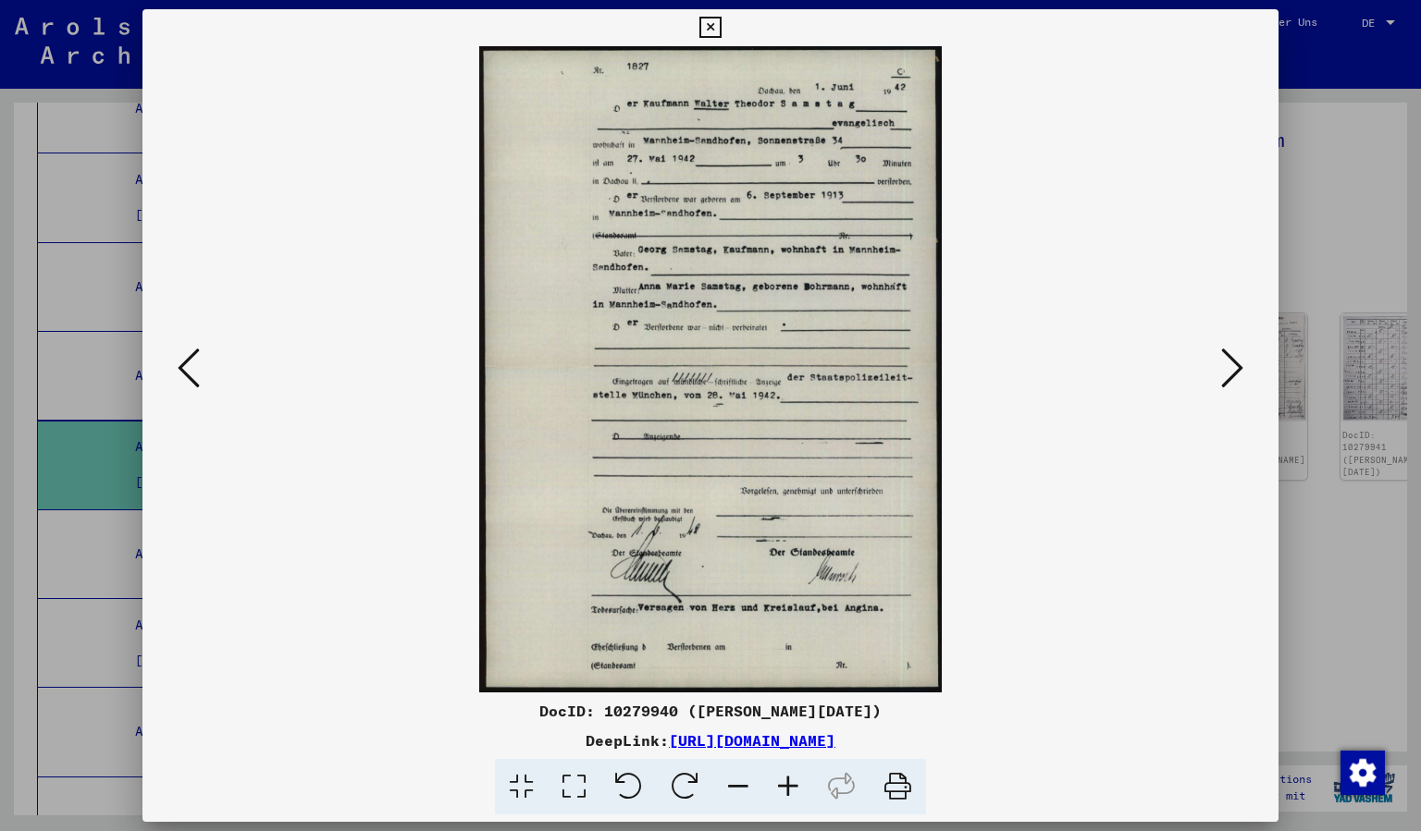
click at [1247, 363] on button at bounding box center [1231, 369] width 33 height 53
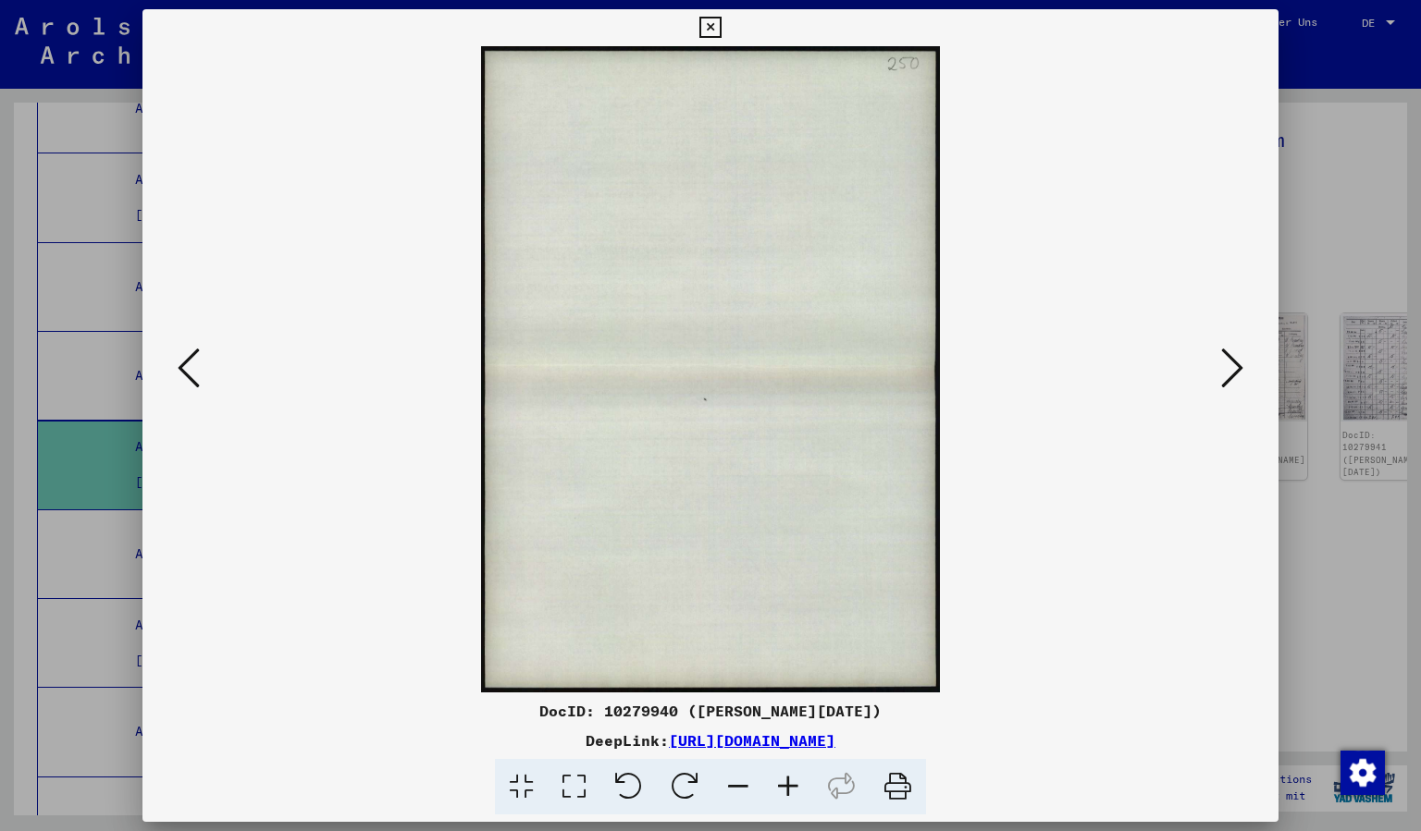
click at [1247, 363] on button at bounding box center [1231, 369] width 33 height 53
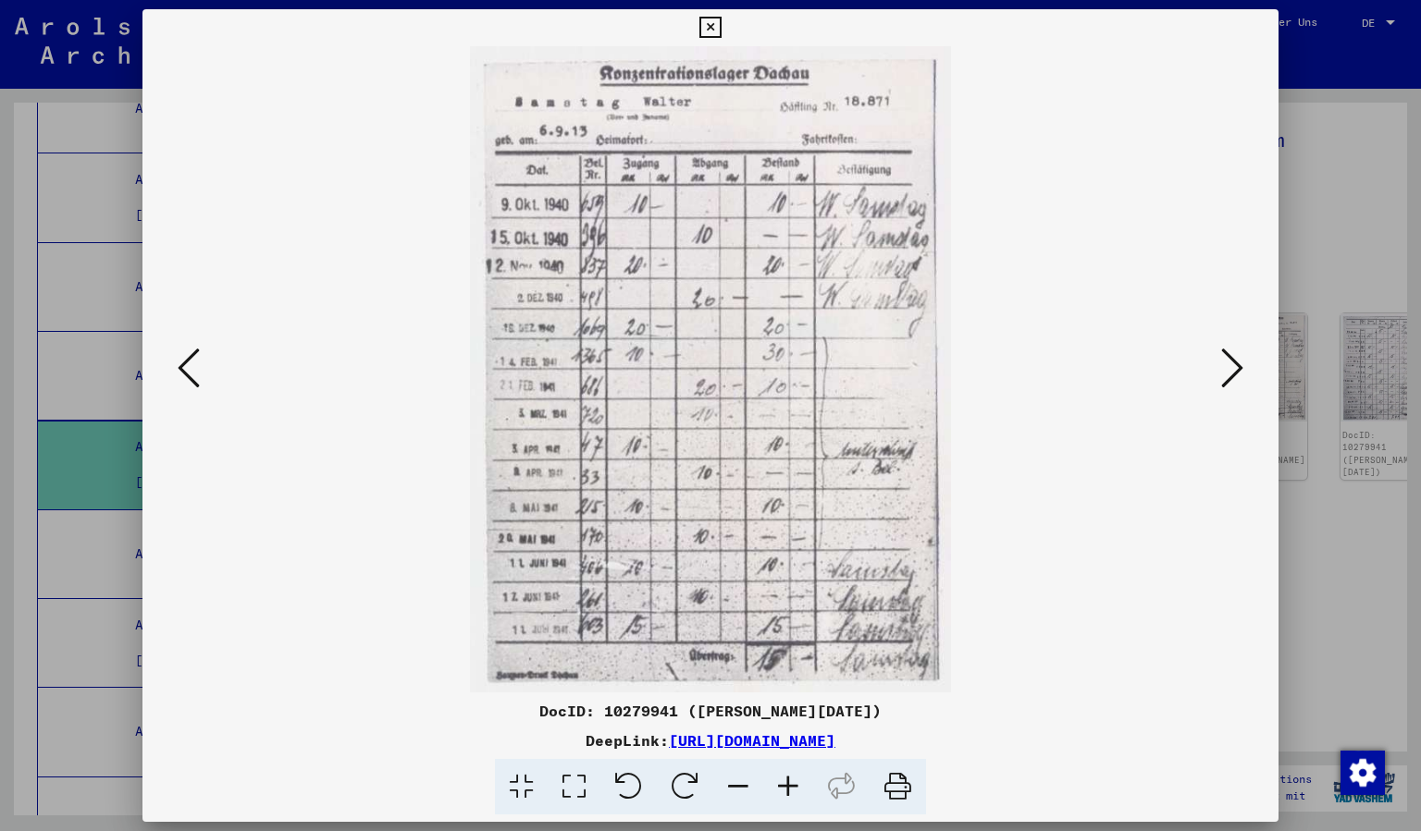
click at [1247, 363] on button at bounding box center [1231, 369] width 33 height 53
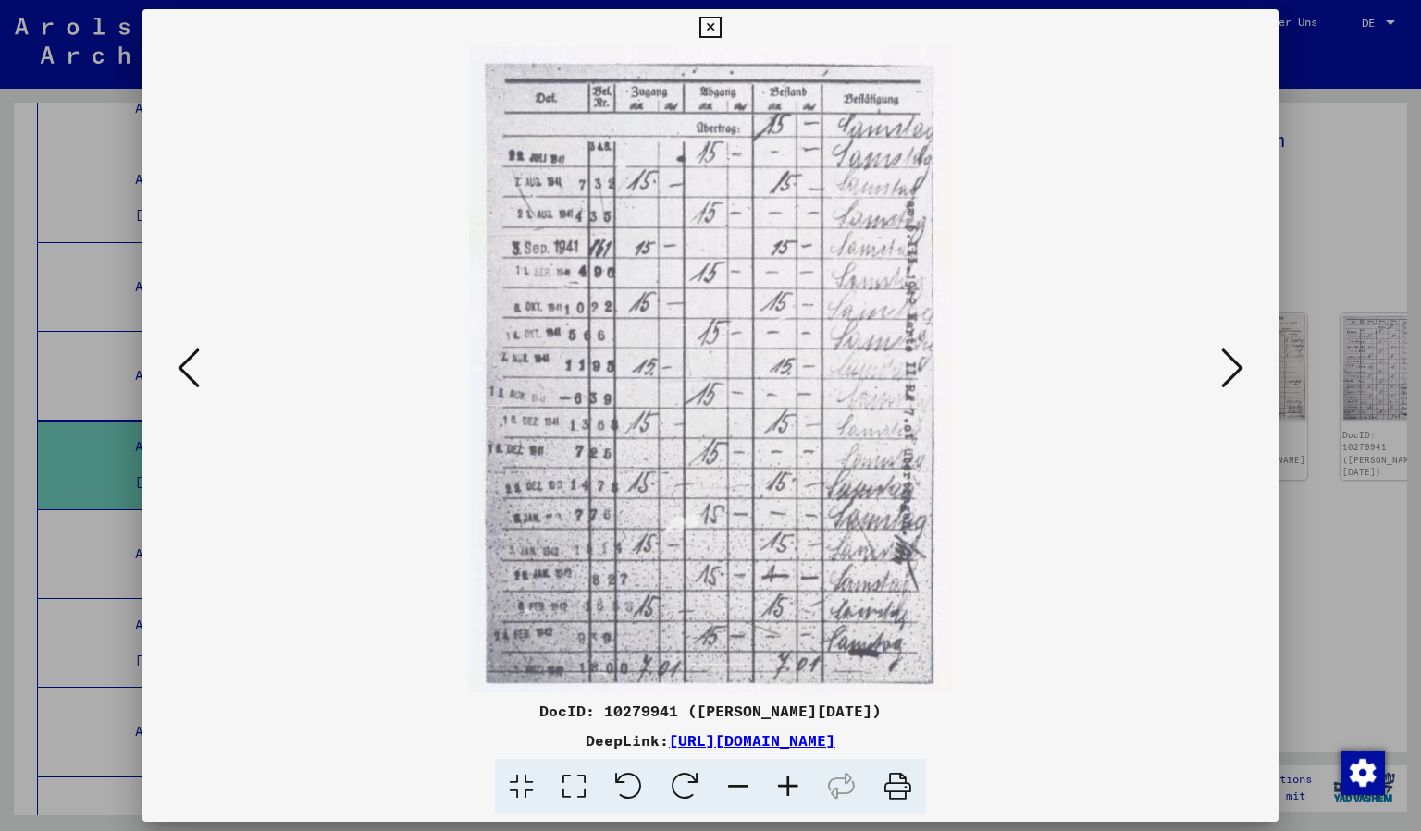
click at [1247, 363] on button at bounding box center [1231, 369] width 33 height 53
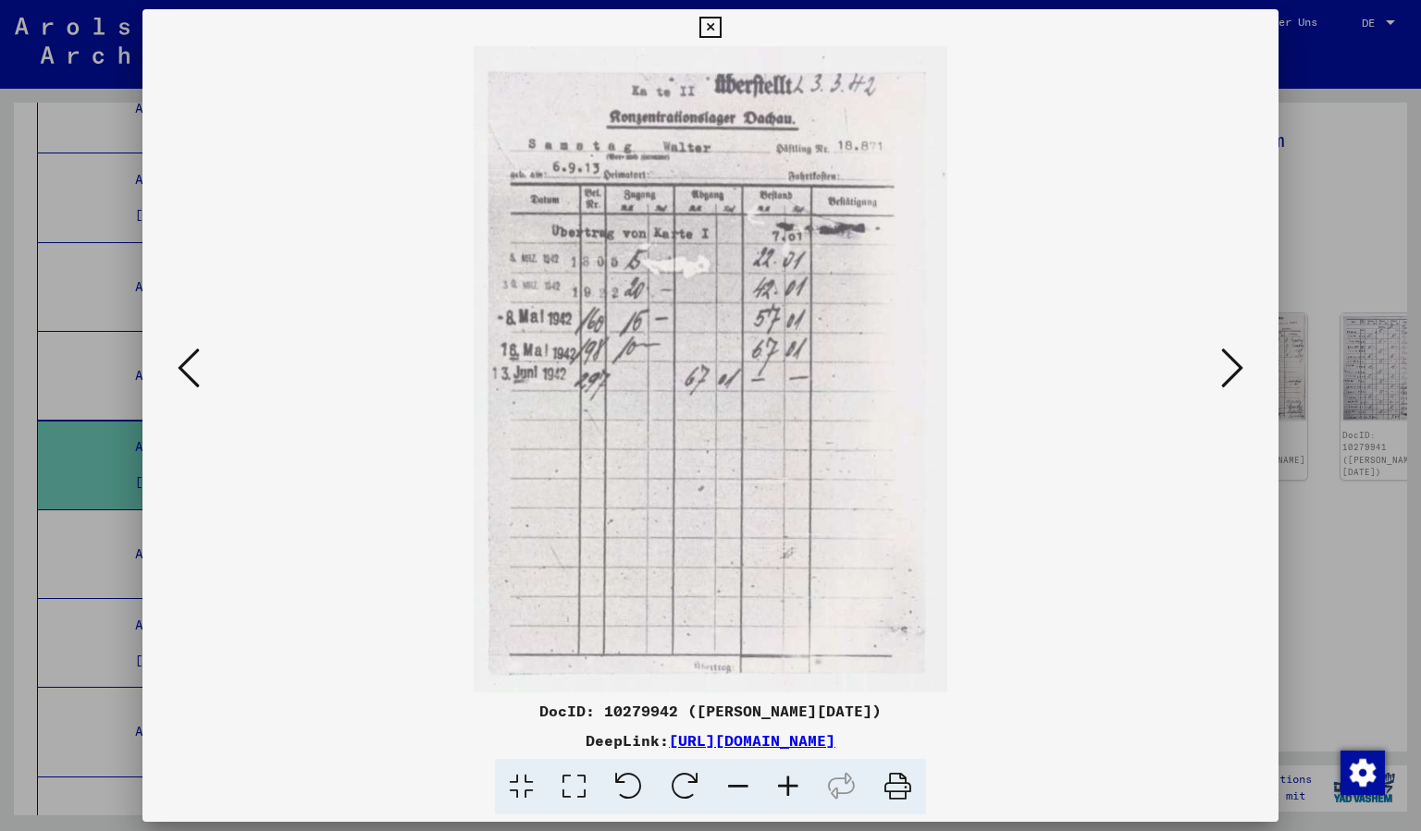
click at [1247, 363] on button at bounding box center [1231, 369] width 33 height 53
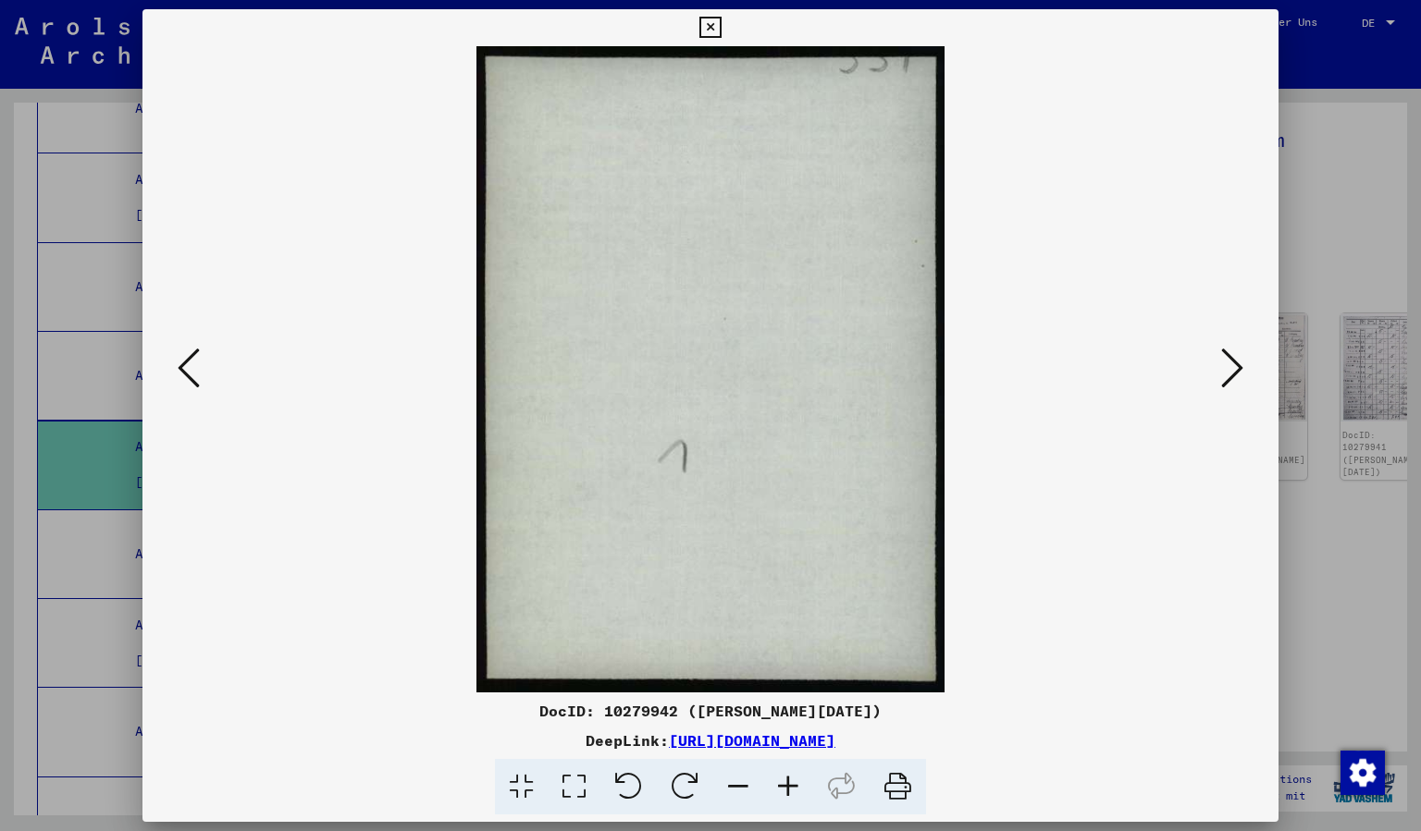
click at [1247, 363] on button at bounding box center [1231, 369] width 33 height 53
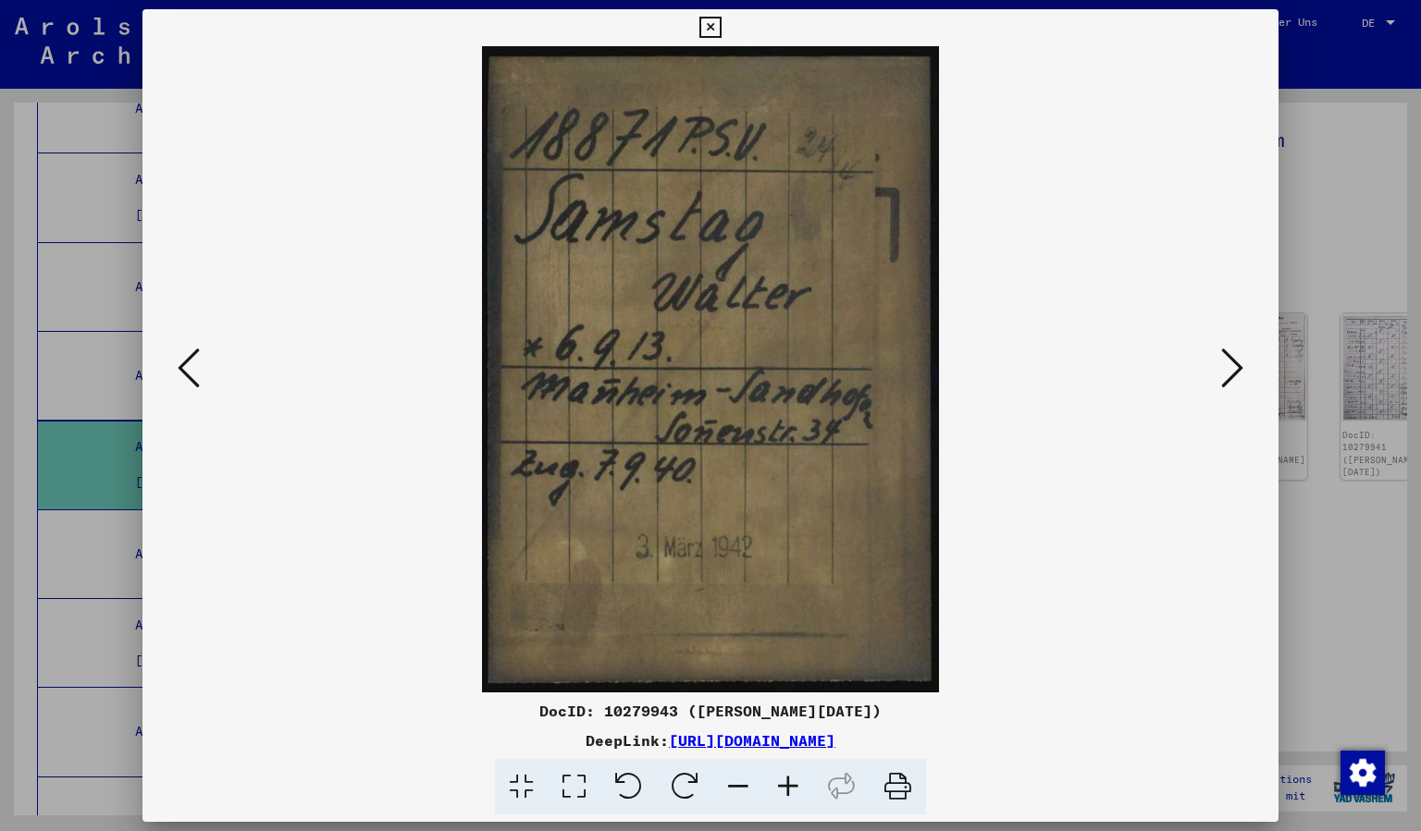
click at [1231, 376] on icon at bounding box center [1232, 368] width 22 height 44
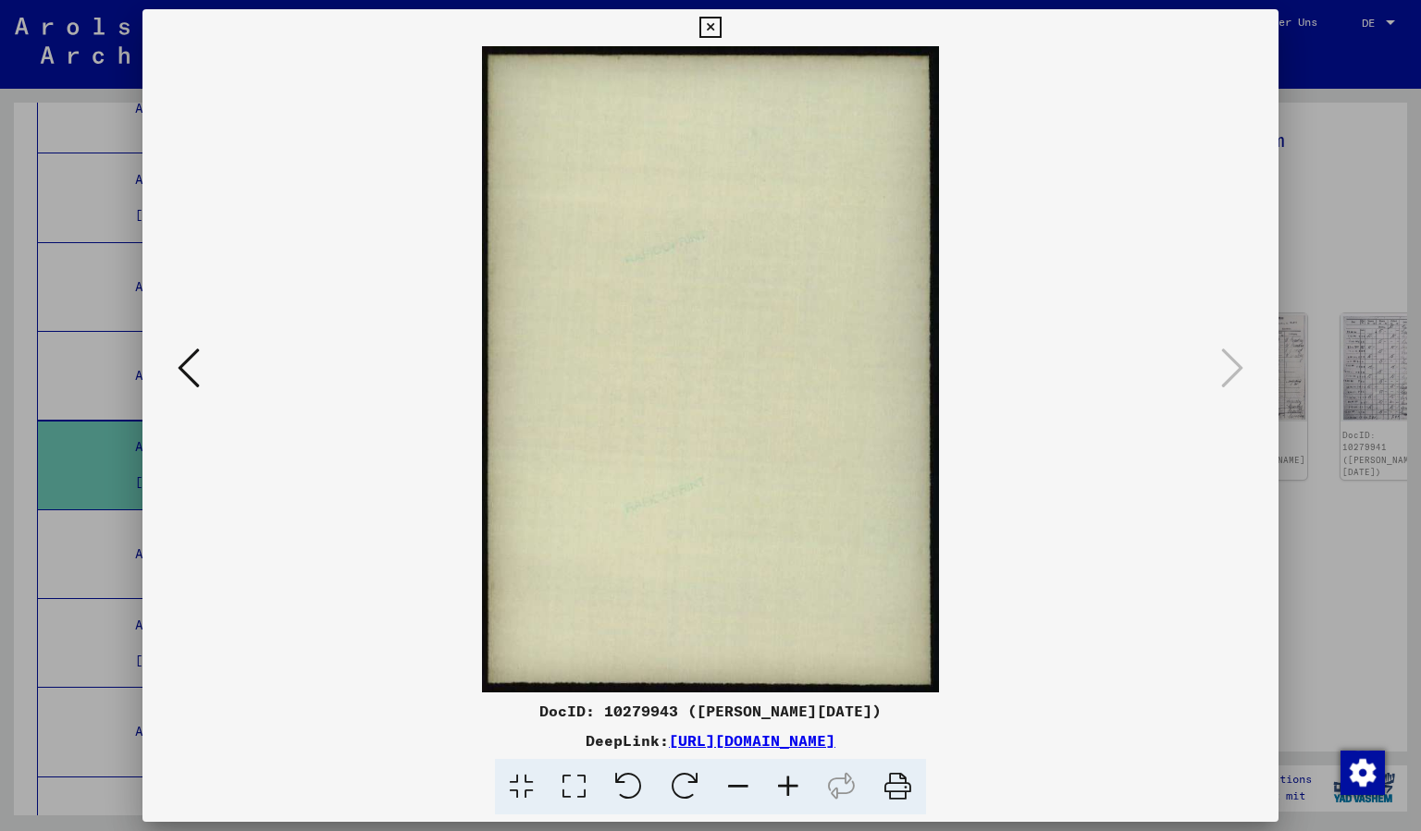
click at [183, 363] on icon at bounding box center [189, 368] width 22 height 44
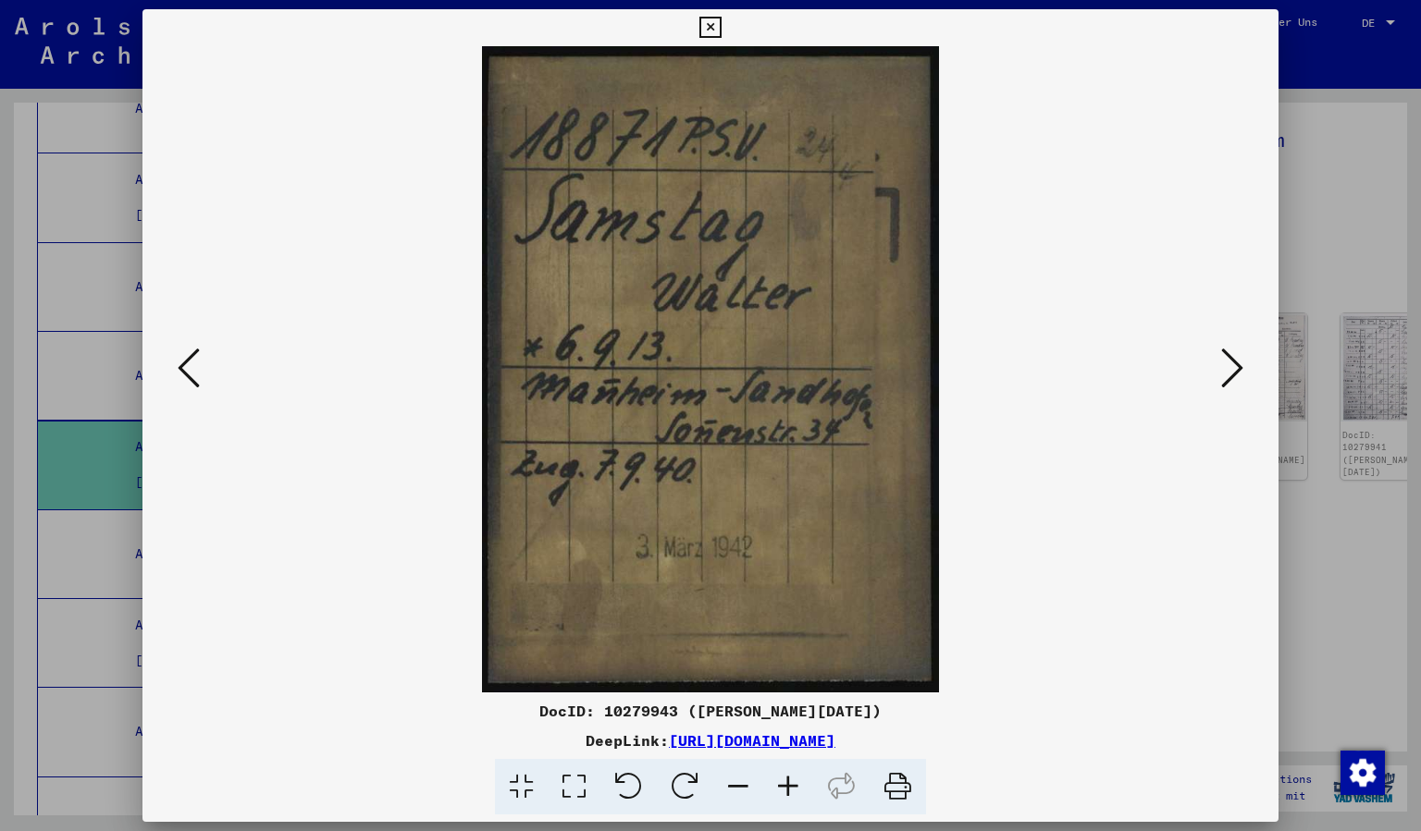
click at [183, 363] on icon at bounding box center [189, 368] width 22 height 44
